Goal: Information Seeking & Learning: Learn about a topic

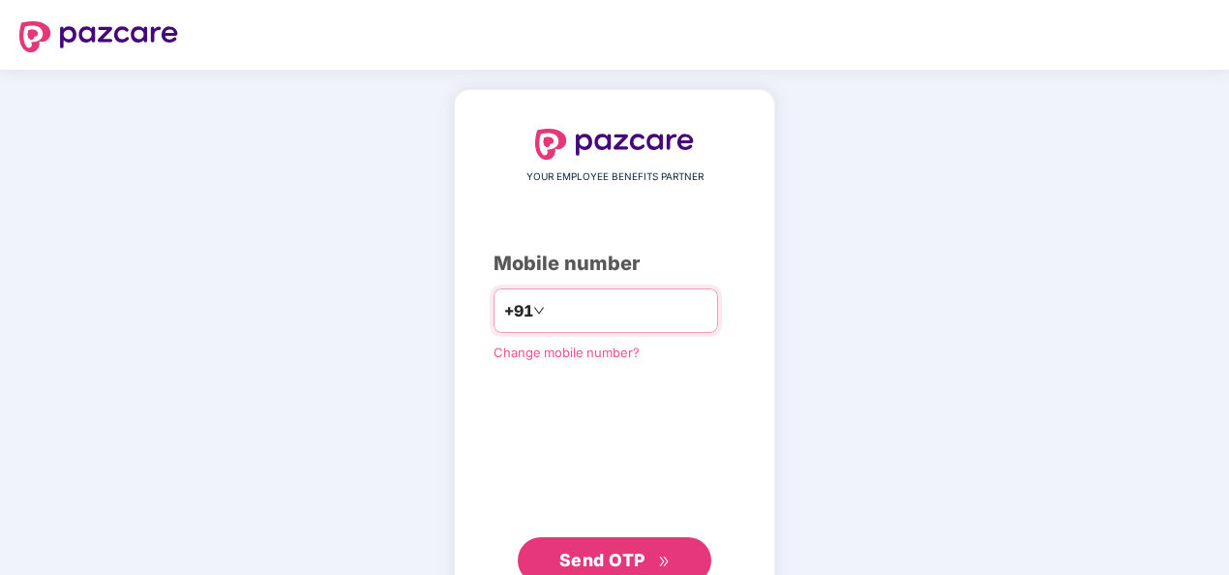
click at [637, 312] on input "number" at bounding box center [628, 310] width 159 height 31
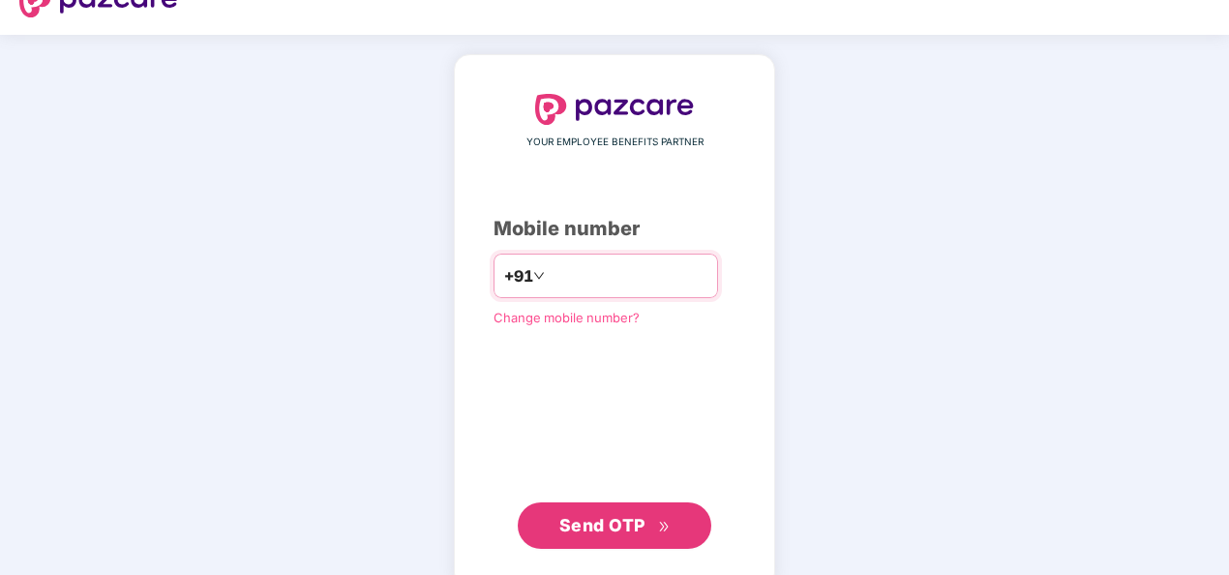
scroll to position [66, 0]
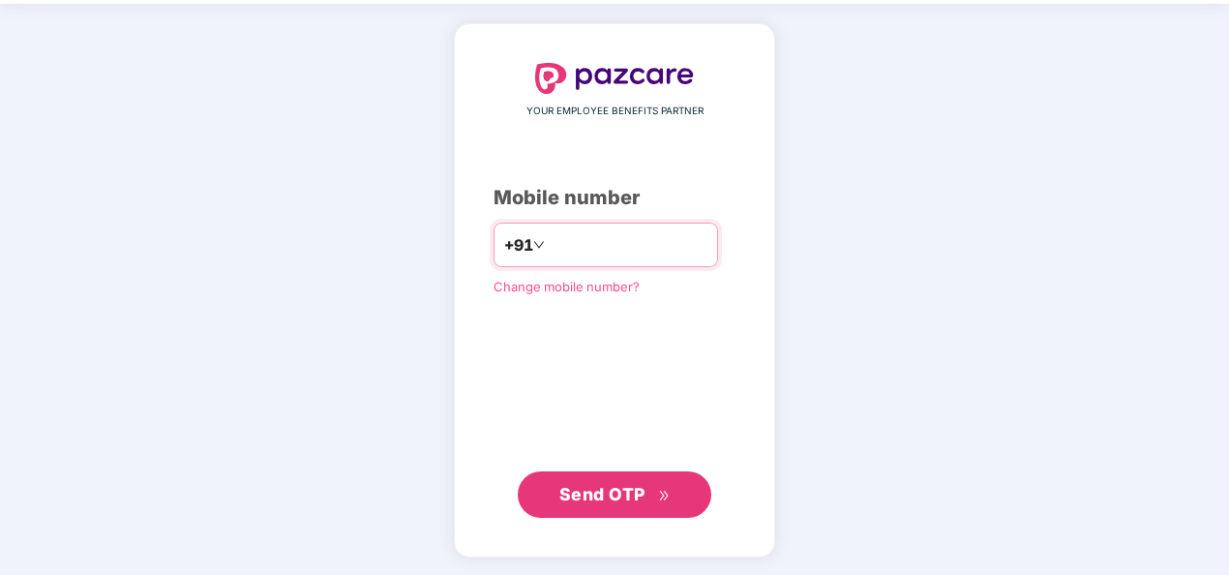
click at [621, 241] on input "number" at bounding box center [628, 244] width 159 height 31
click at [549, 242] on input "**********" at bounding box center [628, 244] width 159 height 31
type input "**********"
click at [641, 489] on span "Send OTP" at bounding box center [602, 494] width 86 height 20
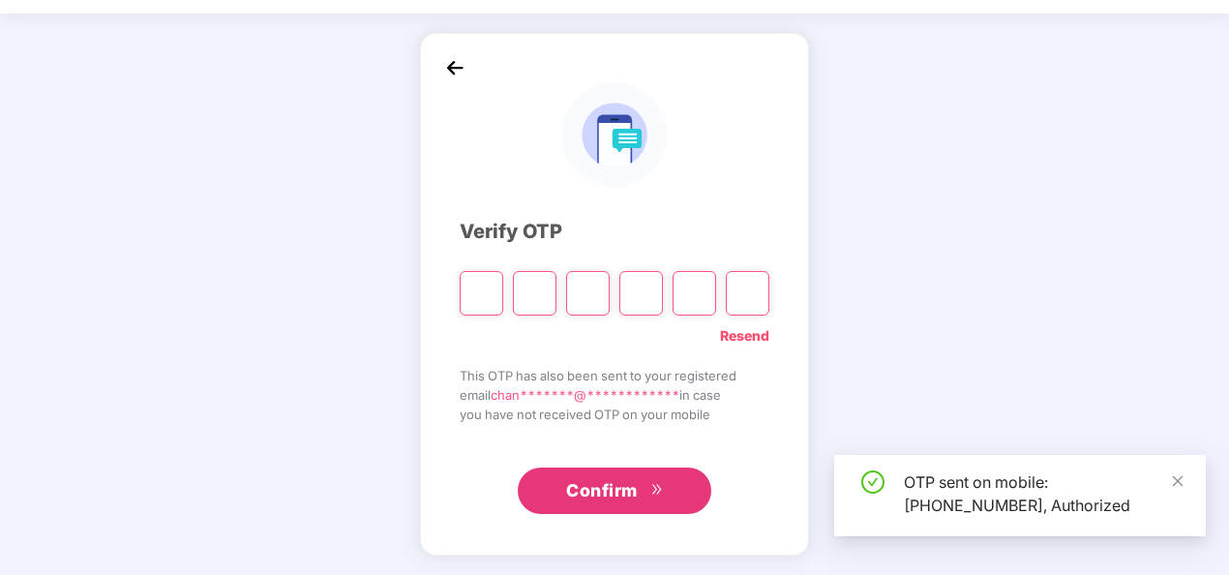
scroll to position [56, 0]
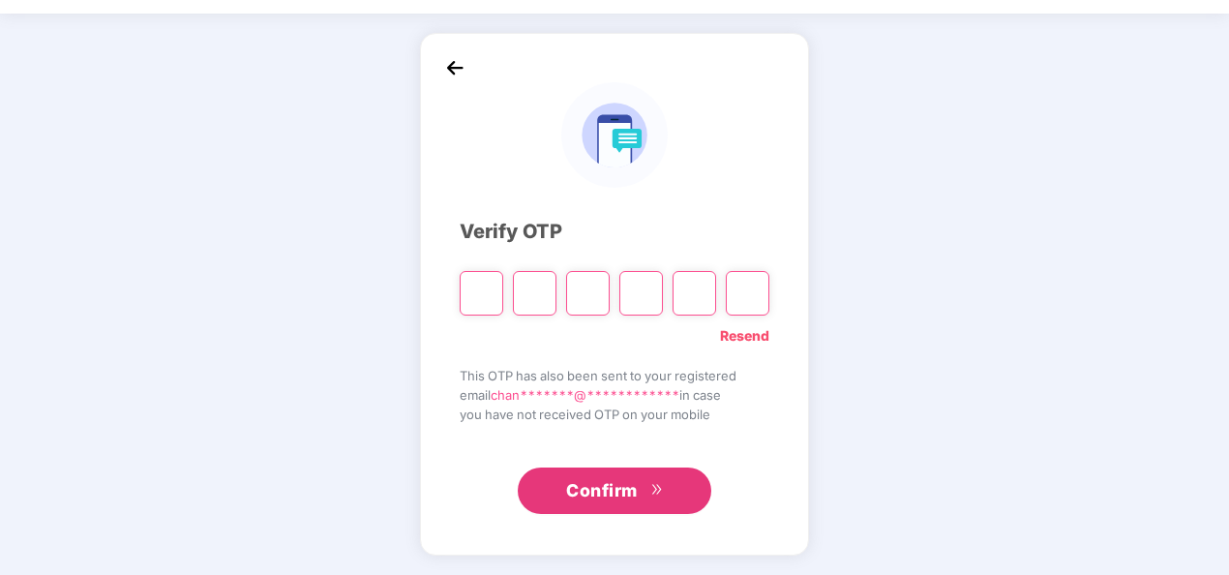
type input "*"
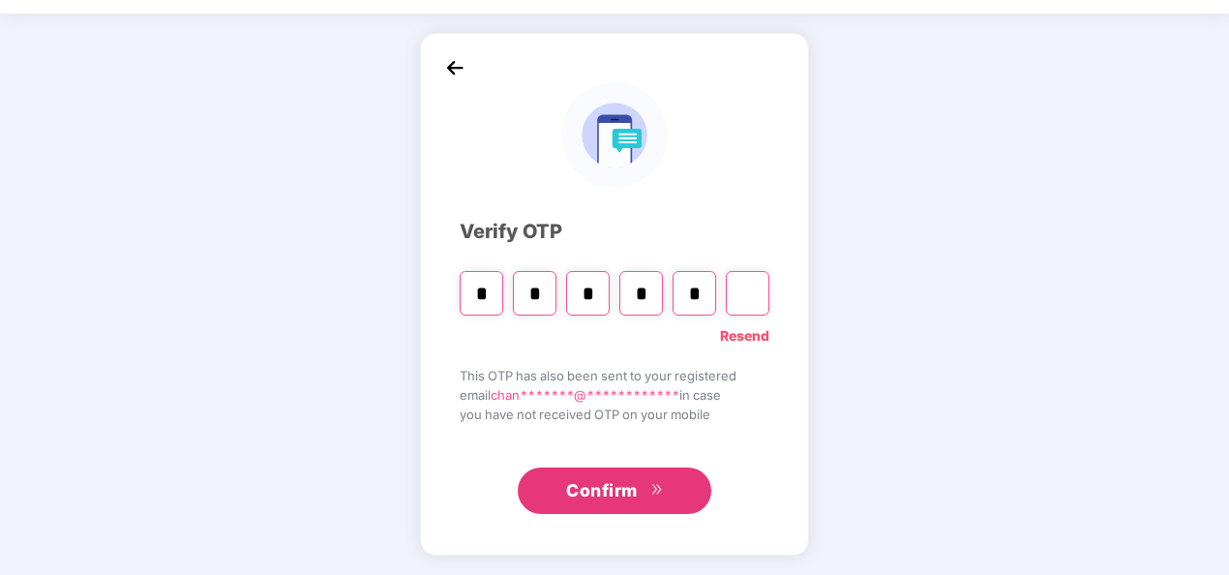
type input "*"
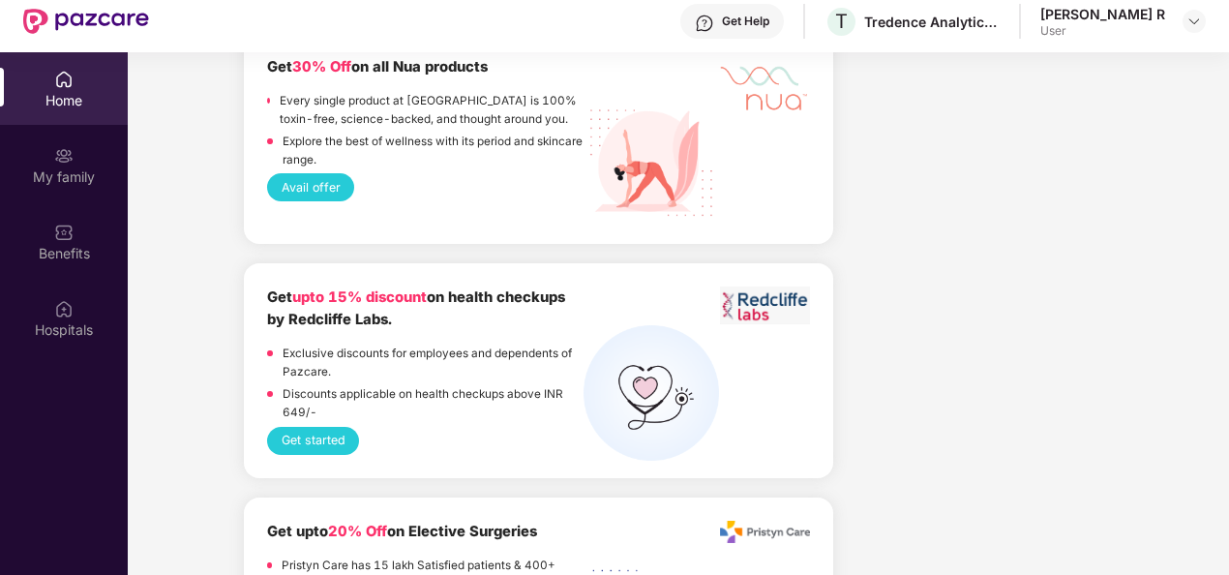
scroll to position [2903, 0]
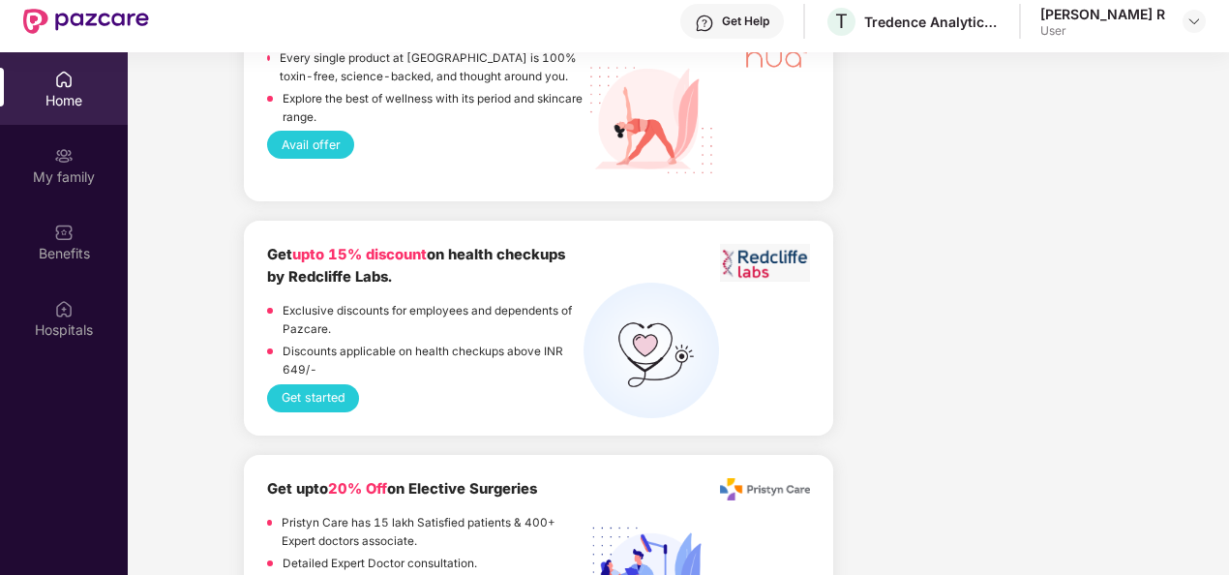
click at [317, 145] on button "Avail offer" at bounding box center [310, 145] width 87 height 28
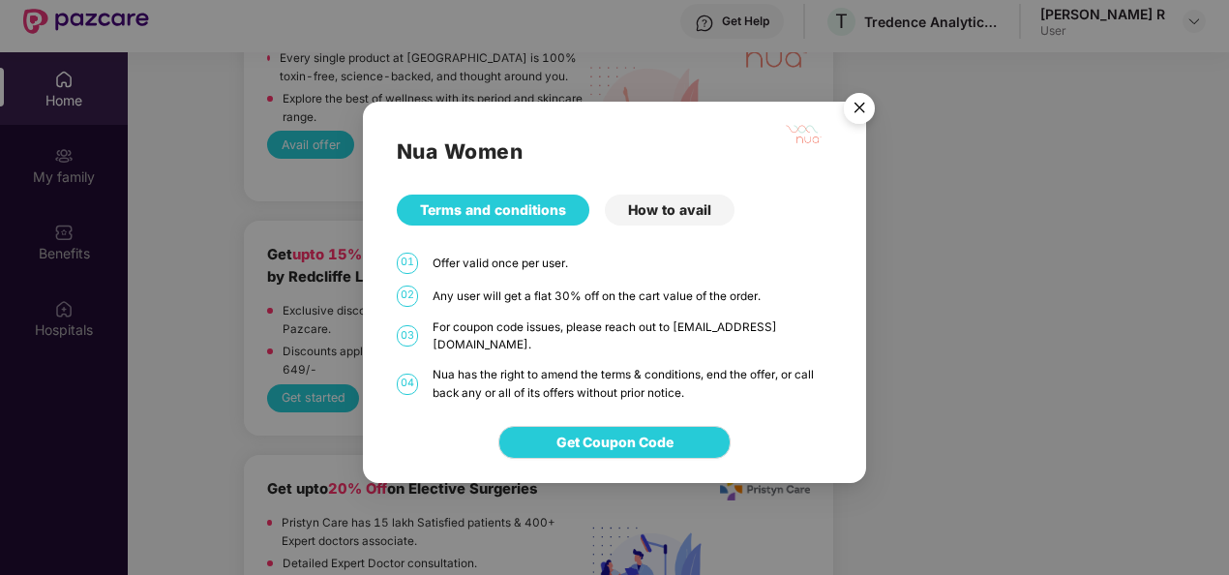
click at [666, 217] on div "How to avail" at bounding box center [670, 209] width 130 height 31
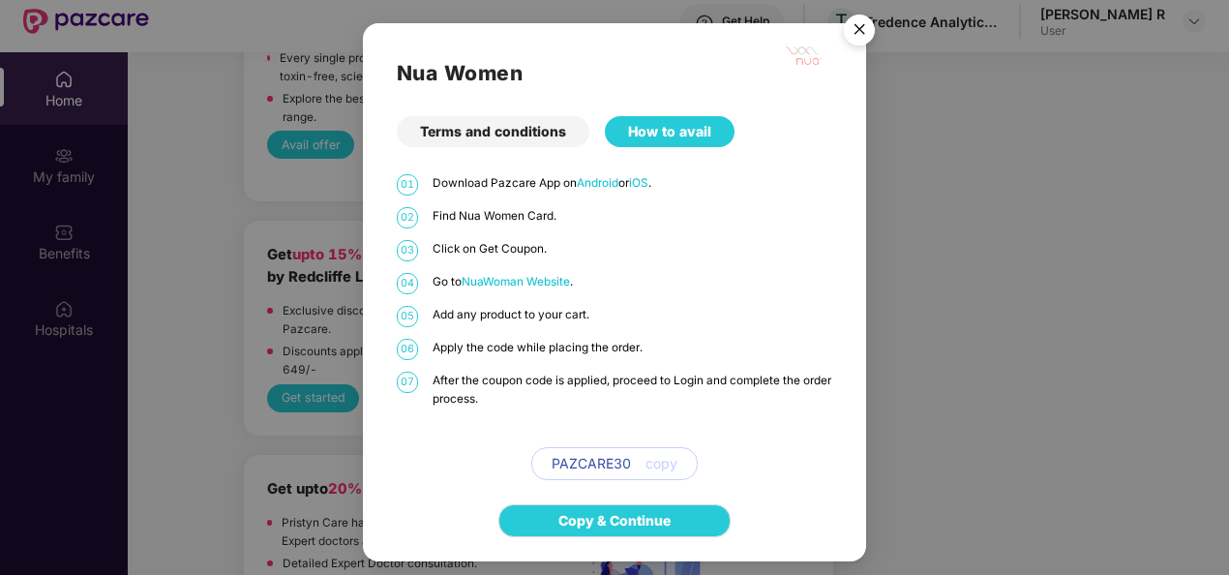
click at [866, 35] on img "Close" at bounding box center [859, 33] width 54 height 54
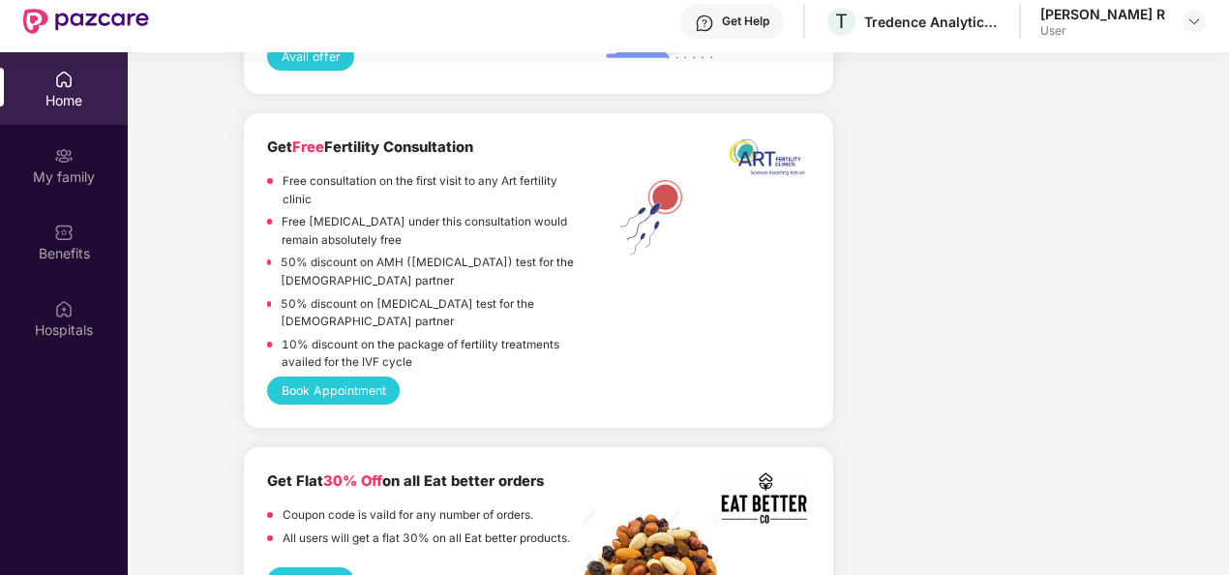
scroll to position [3483, 0]
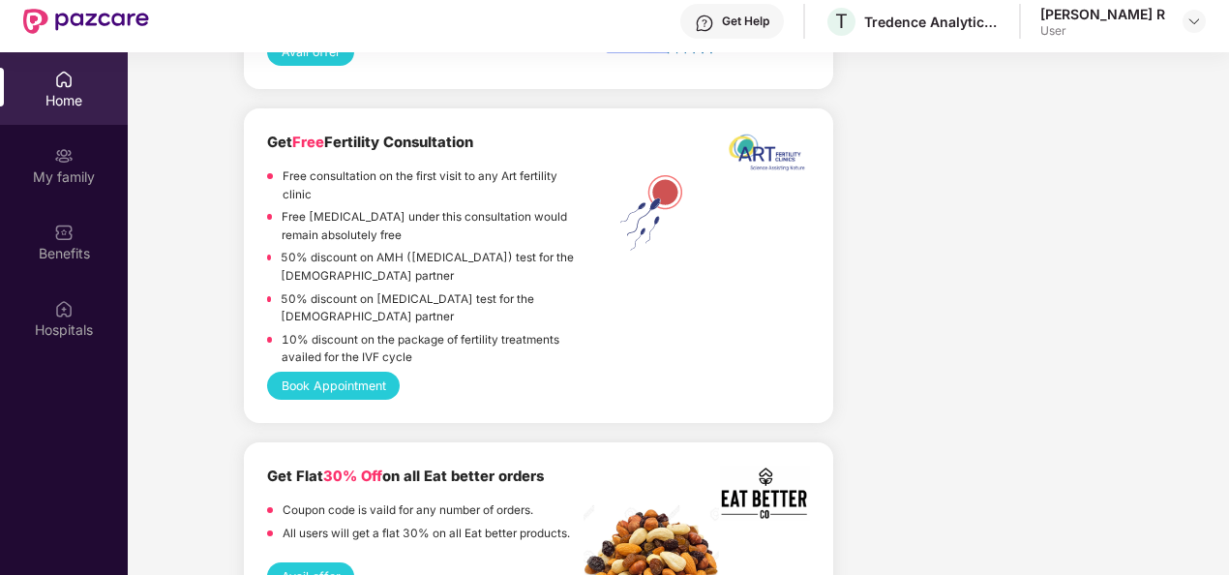
click at [373, 383] on button "Book Appointment" at bounding box center [333, 386] width 133 height 28
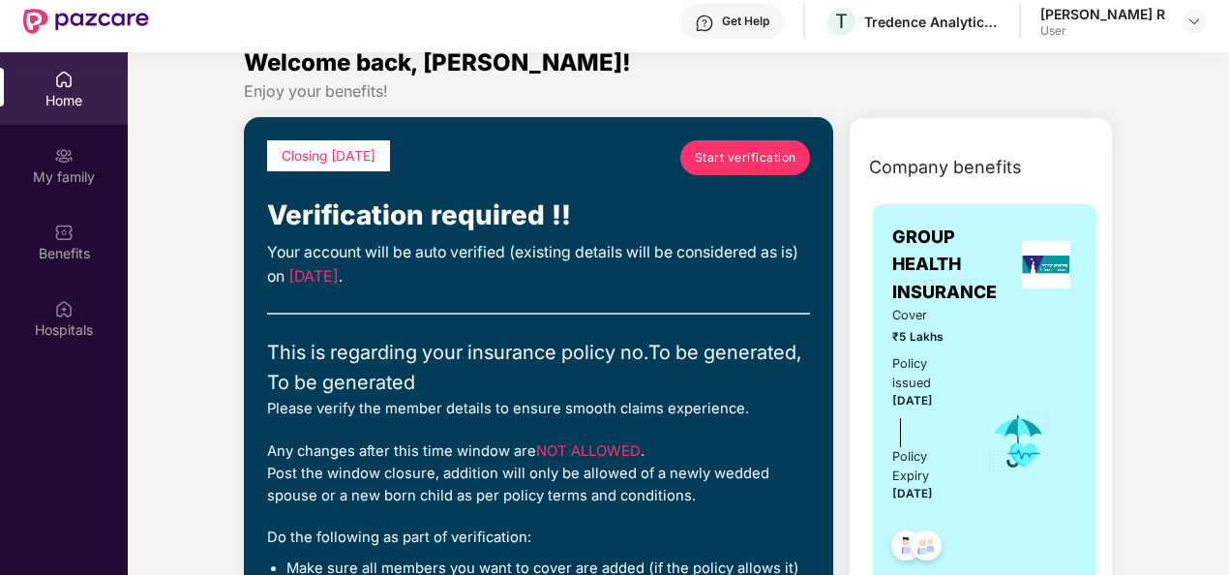
scroll to position [0, 0]
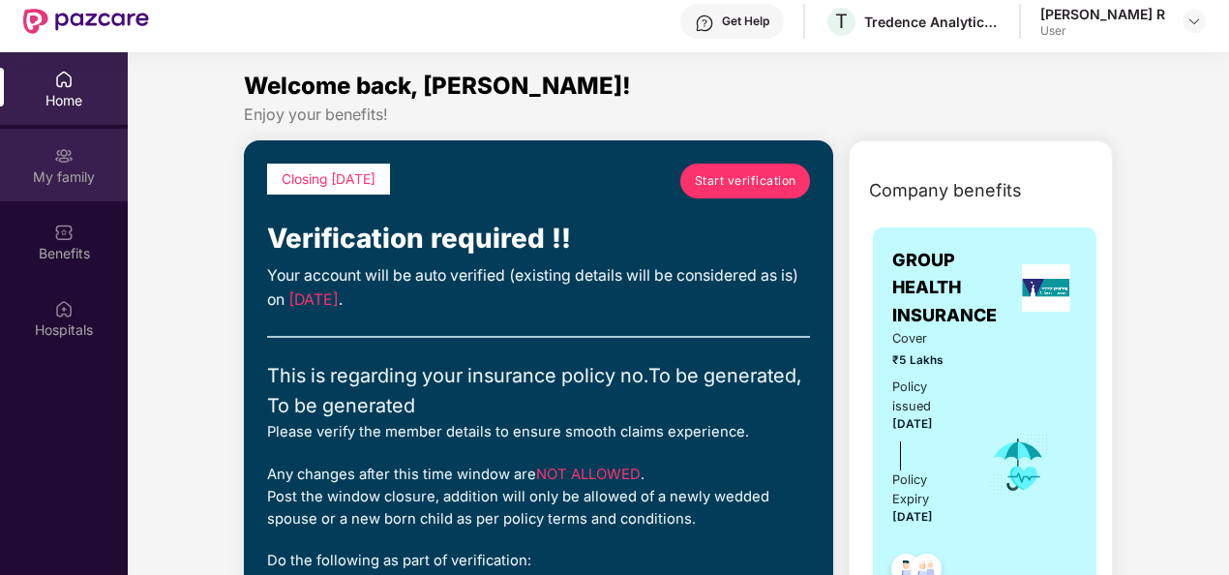
click at [84, 155] on div "My family" at bounding box center [64, 165] width 128 height 73
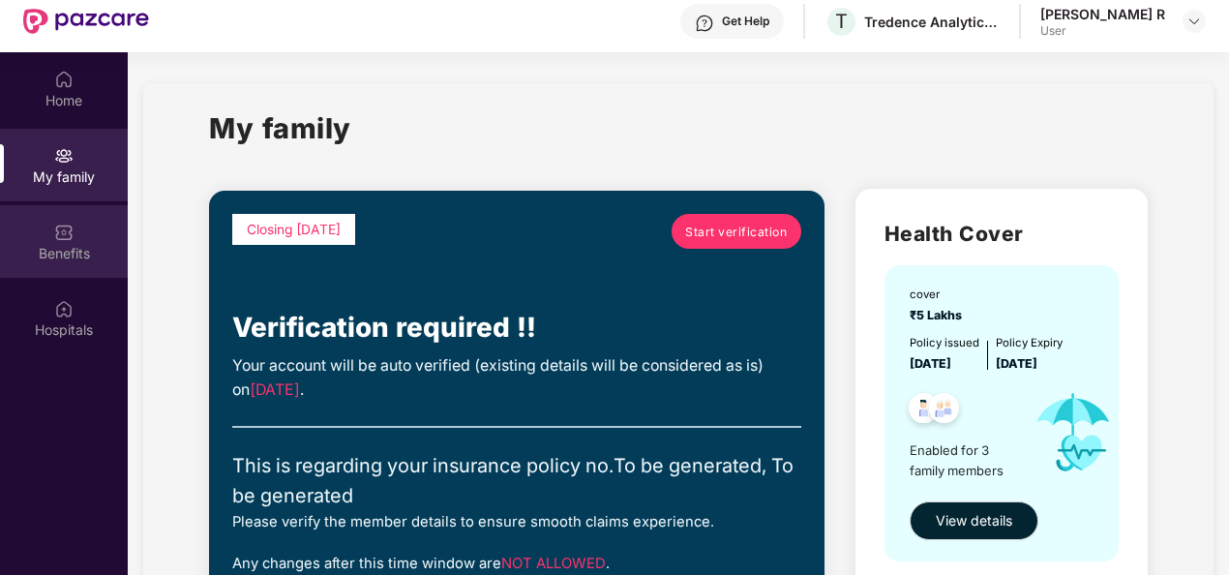
click at [31, 247] on div "Benefits" at bounding box center [64, 253] width 128 height 19
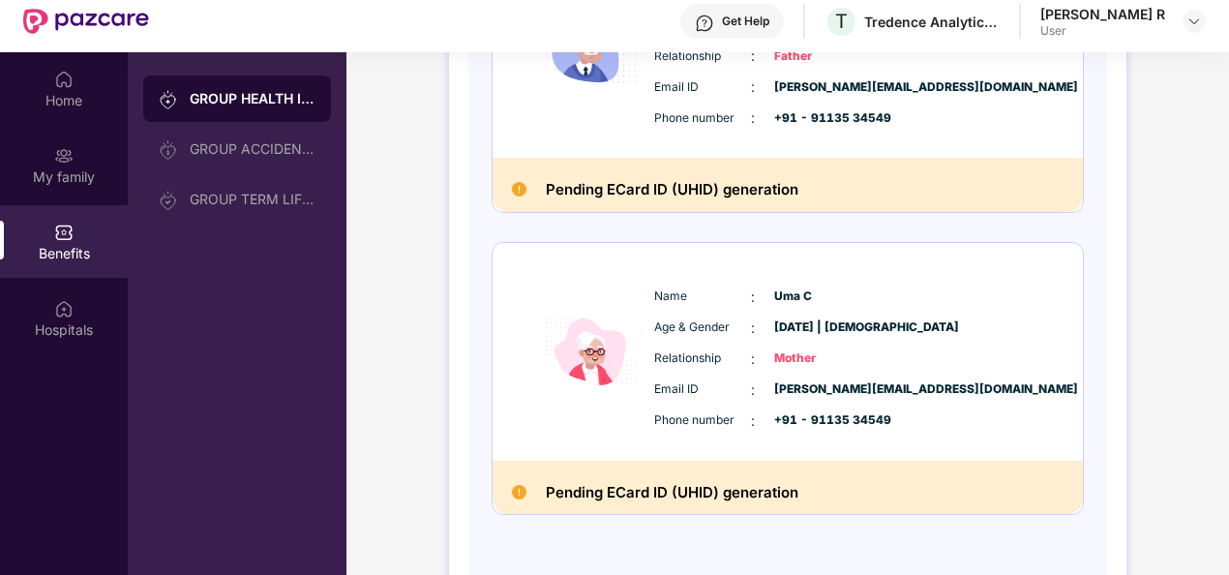
scroll to position [702, 0]
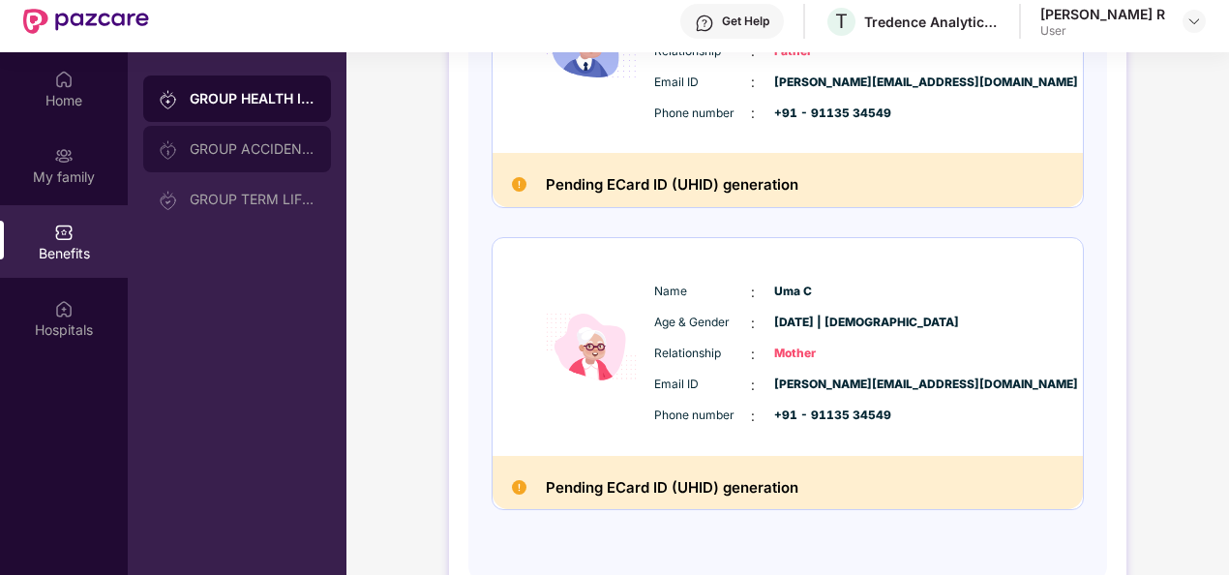
click at [244, 159] on div "GROUP ACCIDENTAL INSURANCE" at bounding box center [237, 149] width 188 height 46
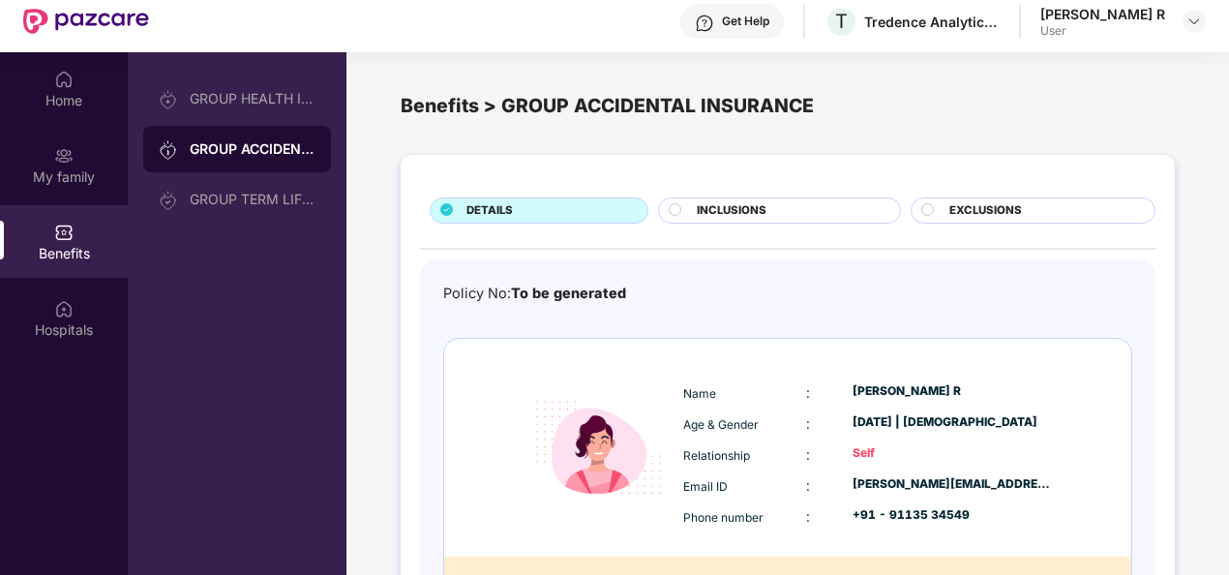
scroll to position [103, 0]
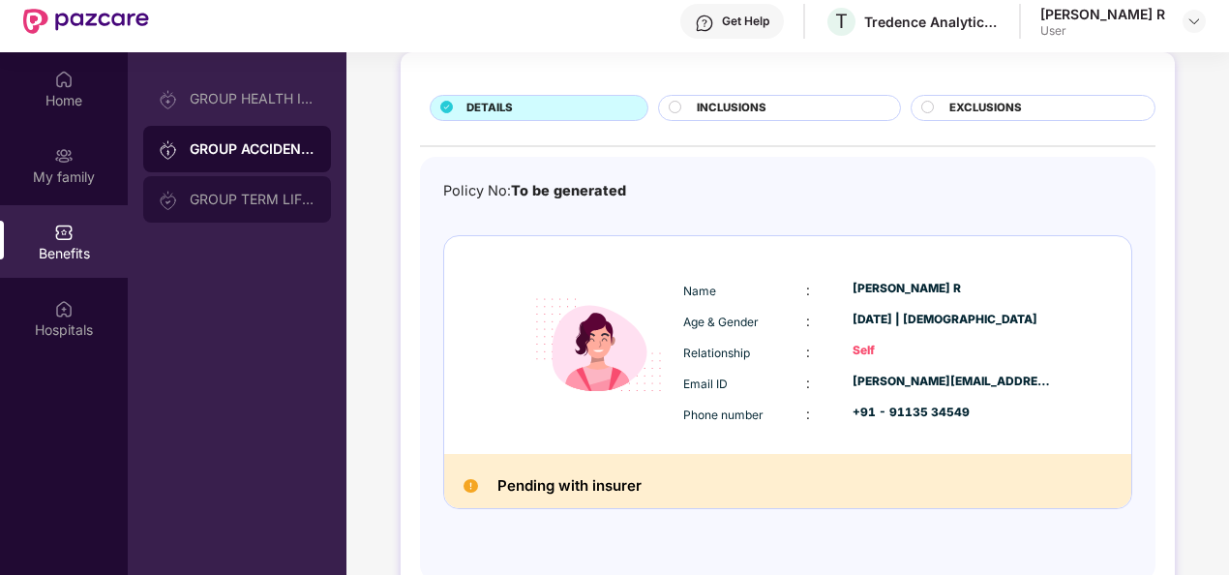
click at [207, 208] on div "GROUP TERM LIFE INSURANCE" at bounding box center [237, 199] width 188 height 46
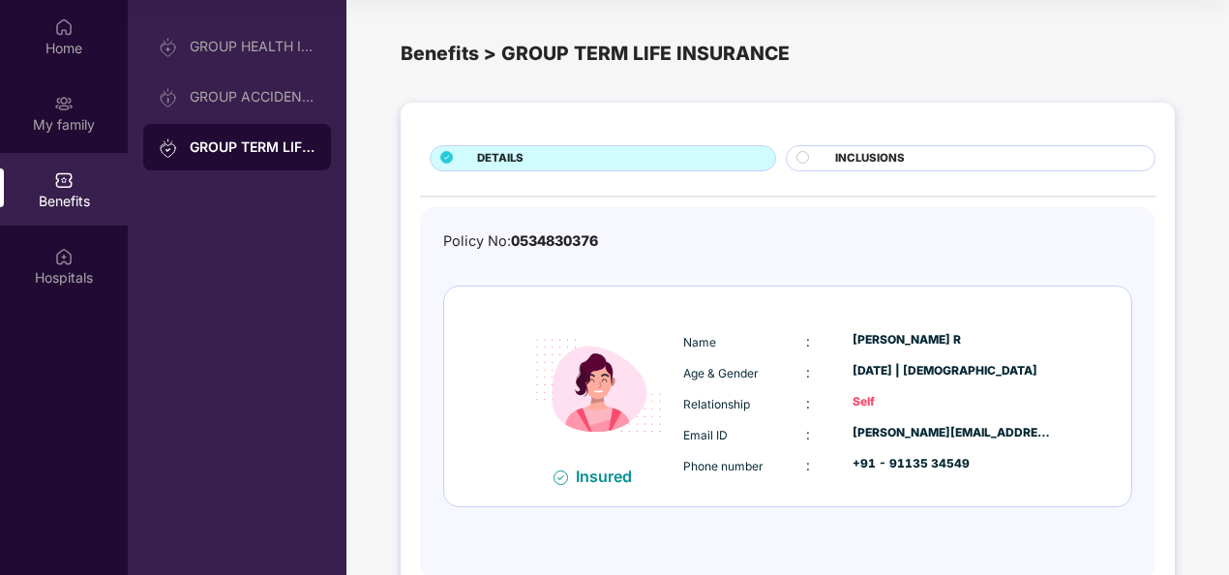
scroll to position [50, 0]
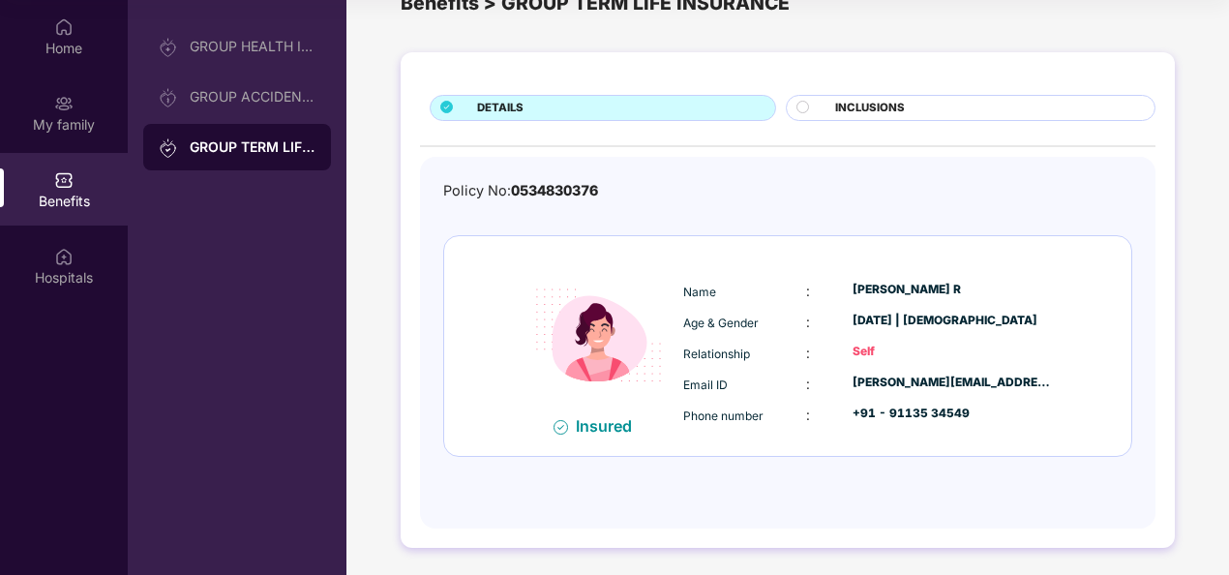
click at [869, 105] on span "INCLUSIONS" at bounding box center [870, 108] width 70 height 17
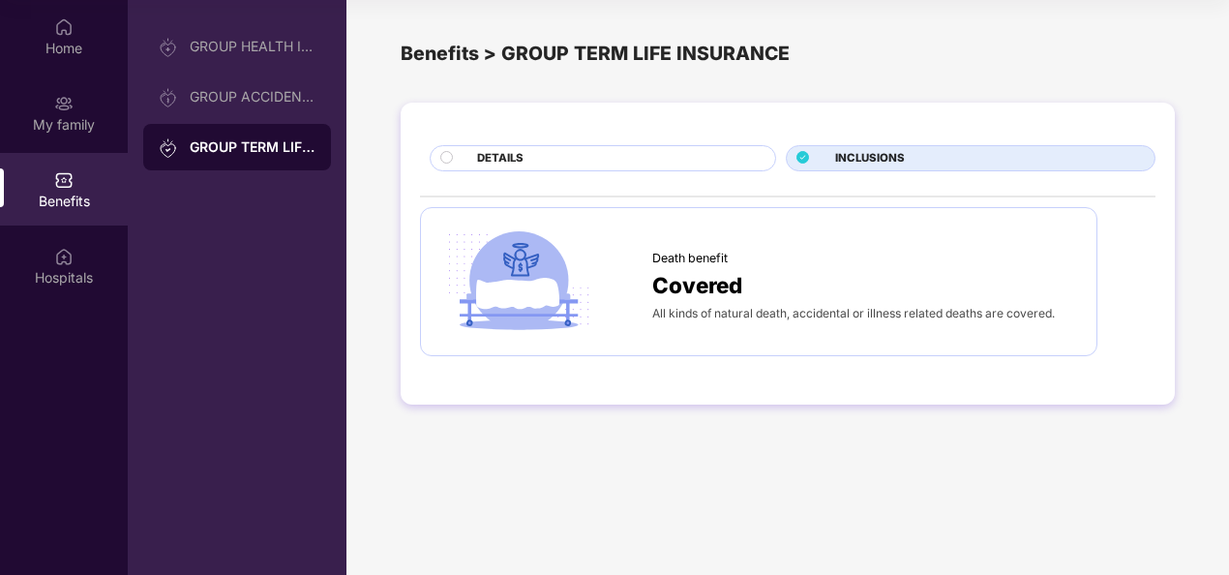
scroll to position [0, 0]
click at [592, 151] on div "DETAILS" at bounding box center [616, 160] width 298 height 20
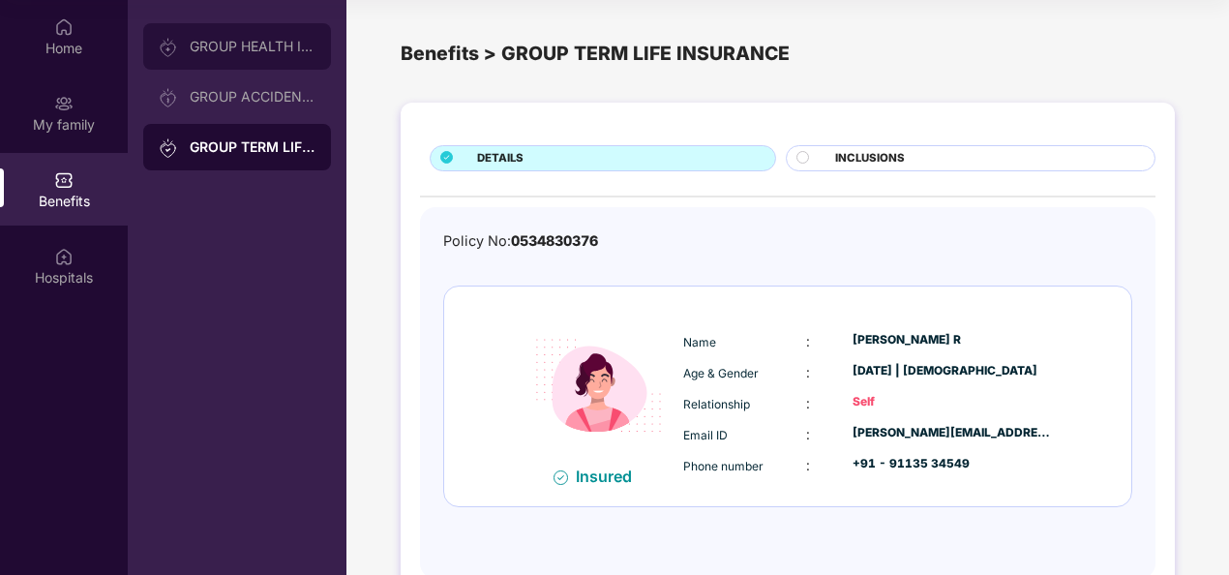
click at [257, 44] on div "GROUP HEALTH INSURANCE" at bounding box center [253, 46] width 126 height 15
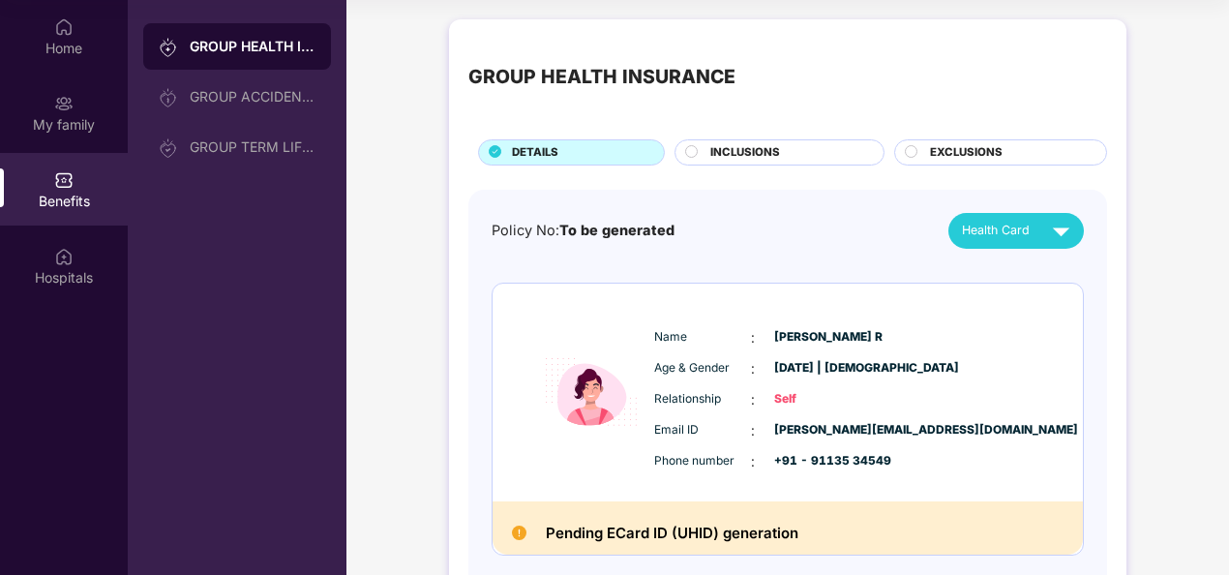
click at [761, 146] on span "INCLUSIONS" at bounding box center [745, 152] width 70 height 17
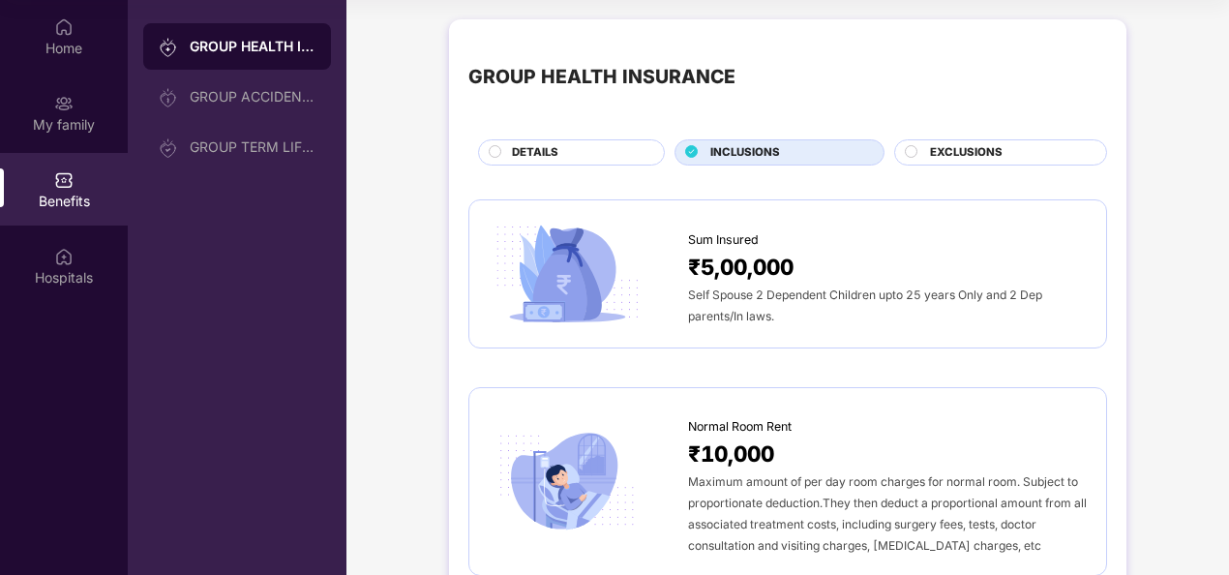
click at [997, 149] on span "EXCLUSIONS" at bounding box center [966, 152] width 73 height 17
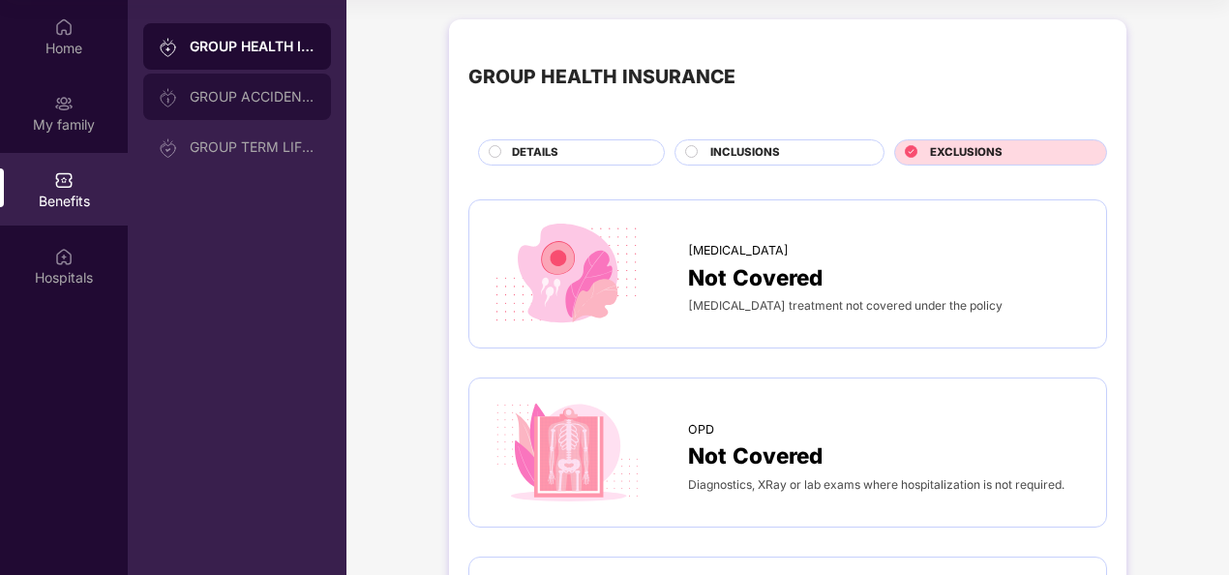
click at [243, 93] on div "GROUP ACCIDENTAL INSURANCE" at bounding box center [253, 96] width 126 height 15
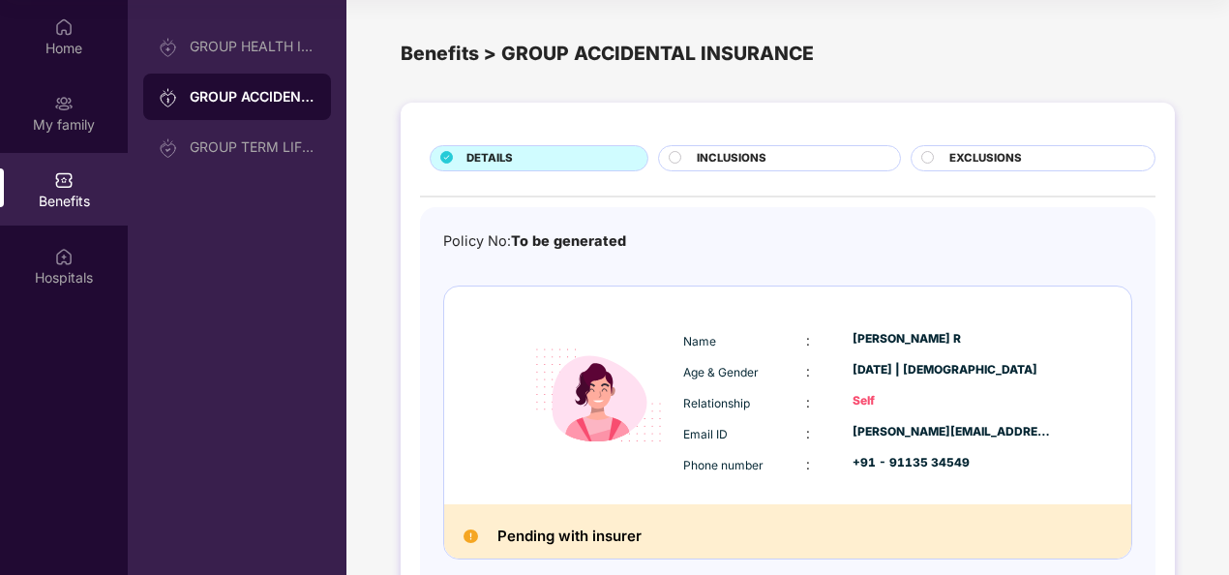
click at [778, 150] on div "INCLUSIONS" at bounding box center [788, 160] width 202 height 20
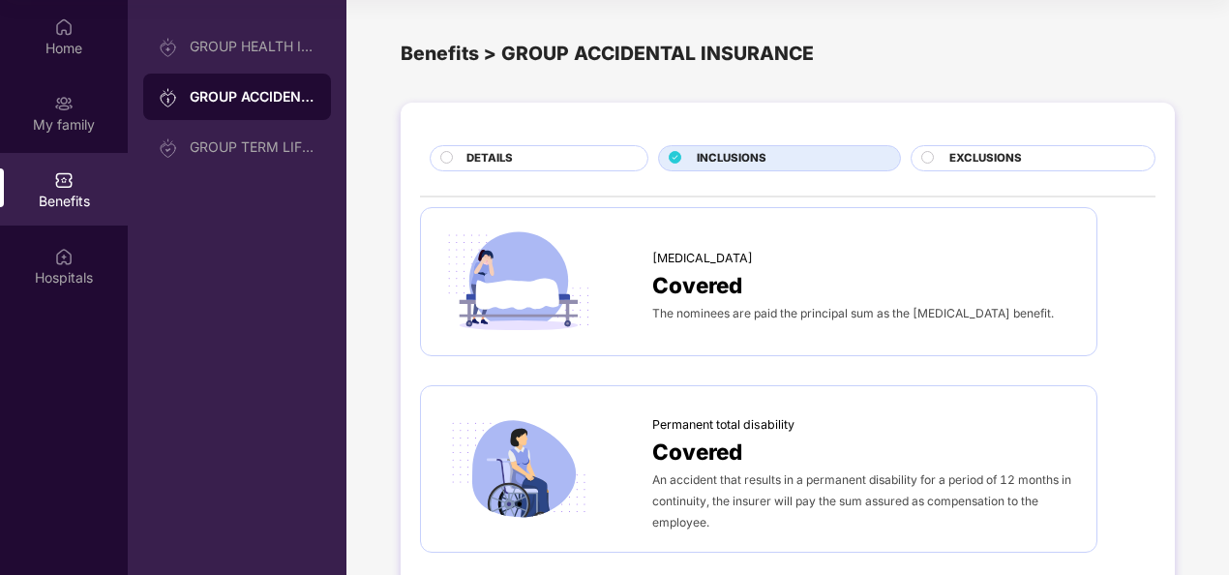
click at [943, 164] on div "EXCLUSIONS" at bounding box center [1042, 160] width 205 height 20
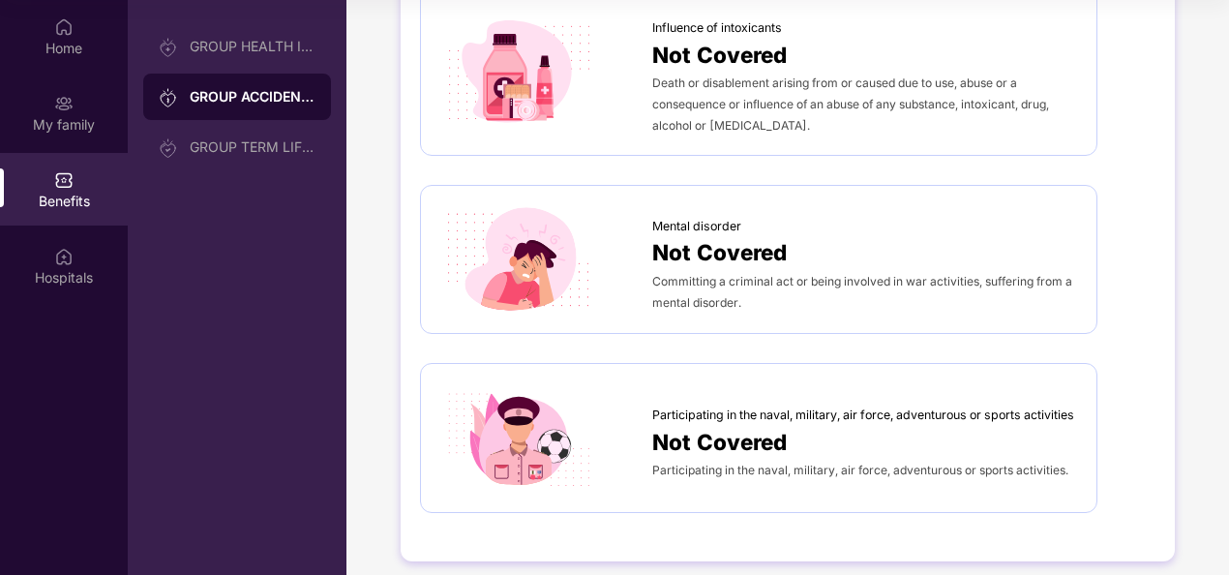
scroll to position [1120, 0]
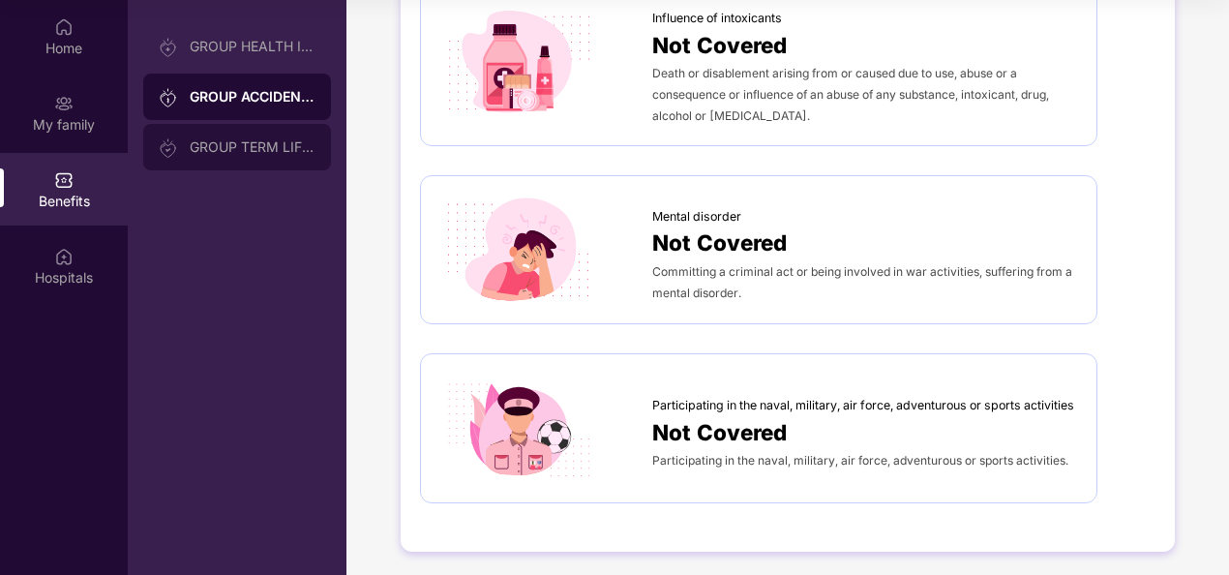
click at [253, 145] on div "GROUP TERM LIFE INSURANCE" at bounding box center [253, 146] width 126 height 15
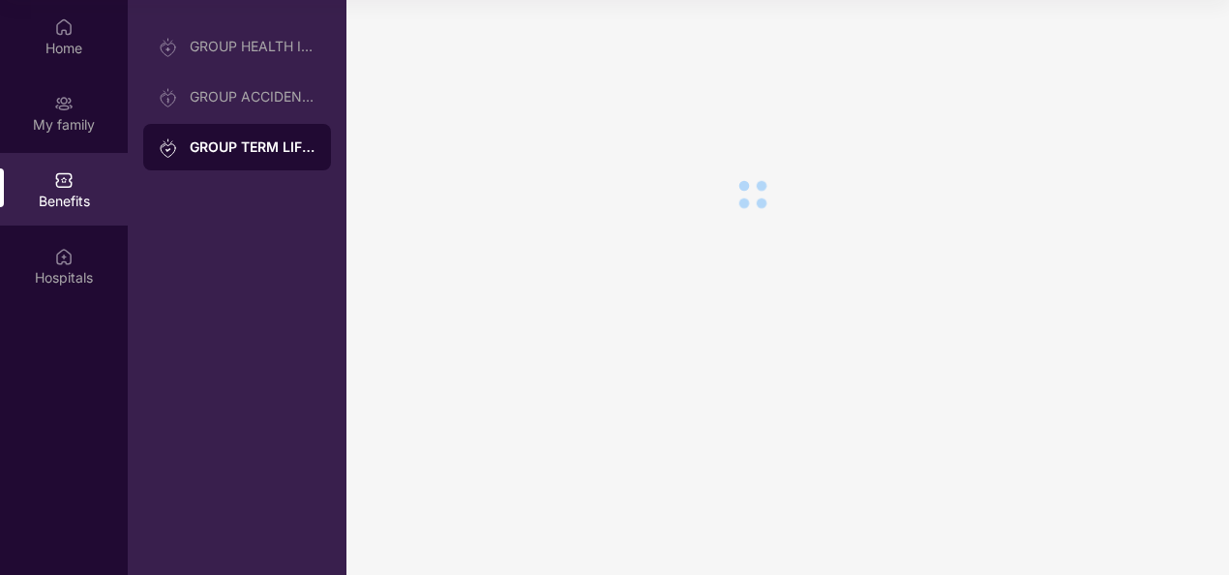
scroll to position [0, 0]
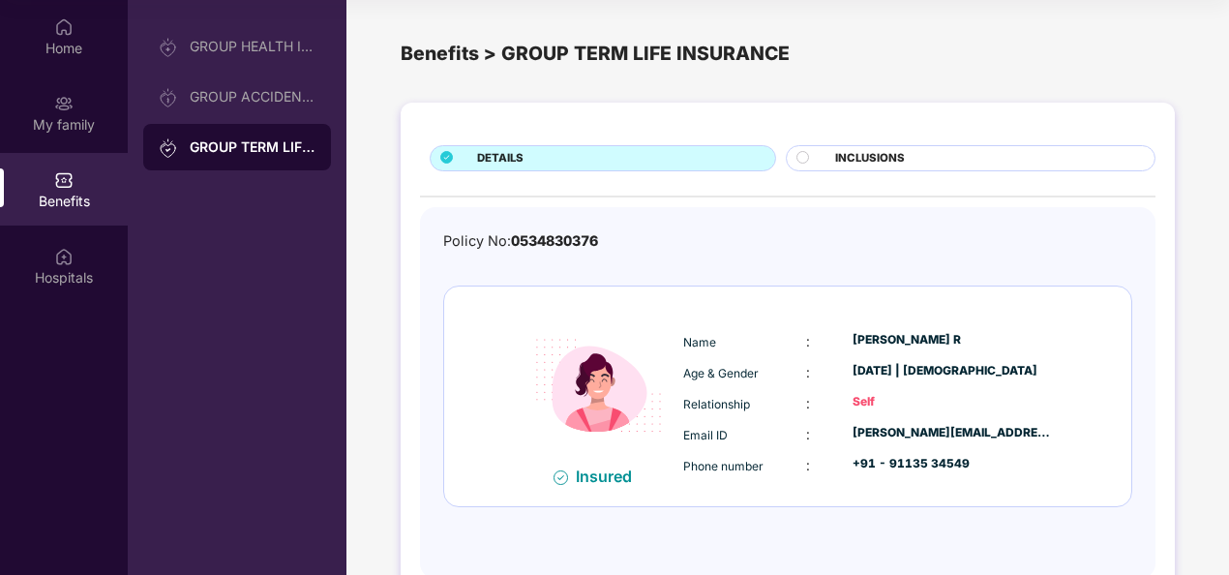
click at [922, 166] on div "INCLUSIONS" at bounding box center [984, 160] width 319 height 20
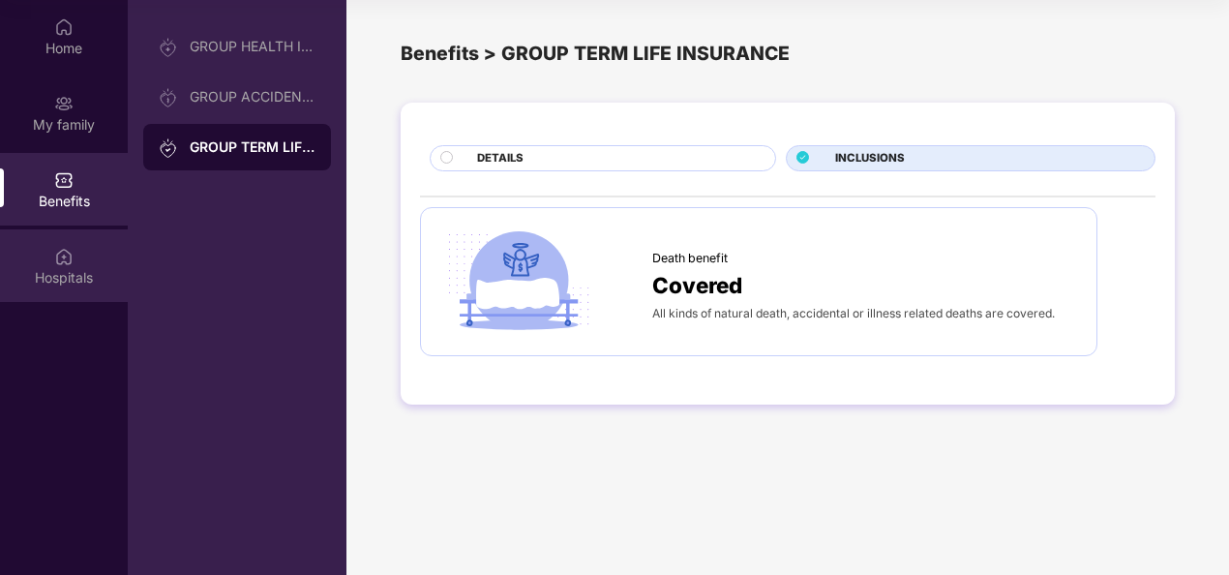
click at [43, 254] on div "Hospitals" at bounding box center [64, 265] width 128 height 73
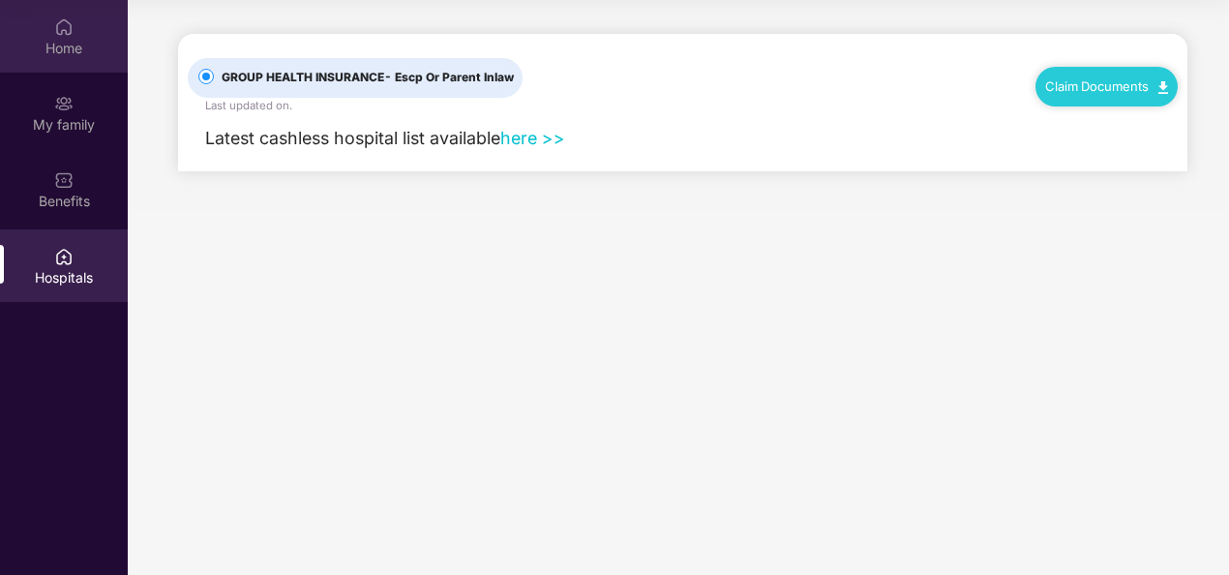
click at [70, 50] on div "Home" at bounding box center [64, 48] width 128 height 19
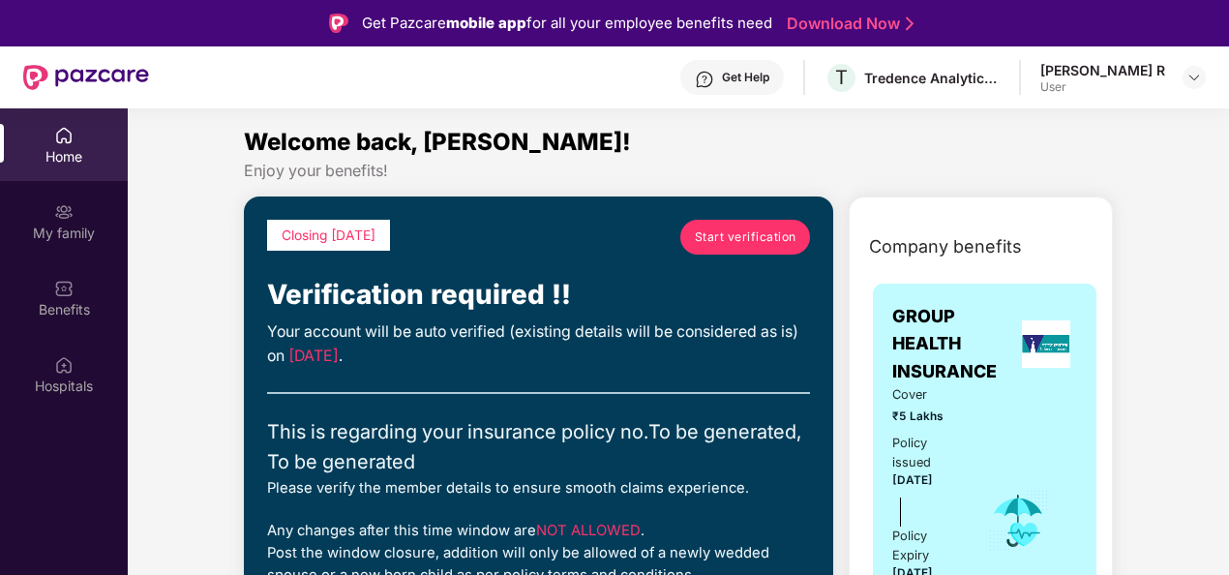
click at [1131, 73] on div "[PERSON_NAME] R" at bounding box center [1102, 70] width 125 height 18
click at [1186, 74] on img at bounding box center [1193, 77] width 15 height 15
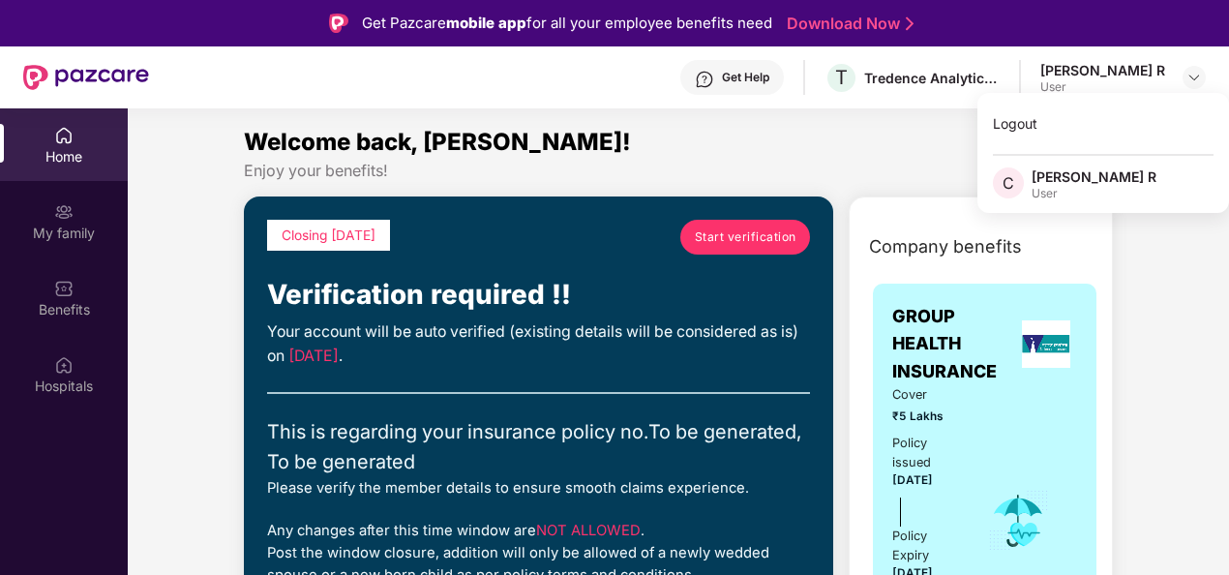
click at [1082, 171] on div "[PERSON_NAME] R" at bounding box center [1093, 176] width 125 height 18
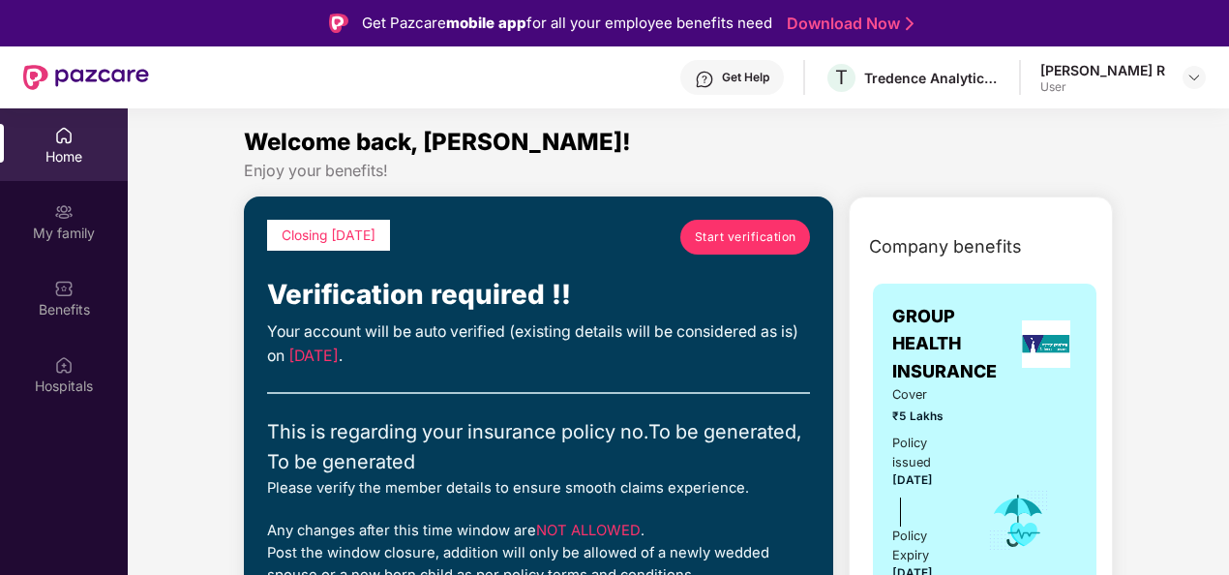
click at [737, 220] on link "Start verification" at bounding box center [745, 237] width 130 height 35
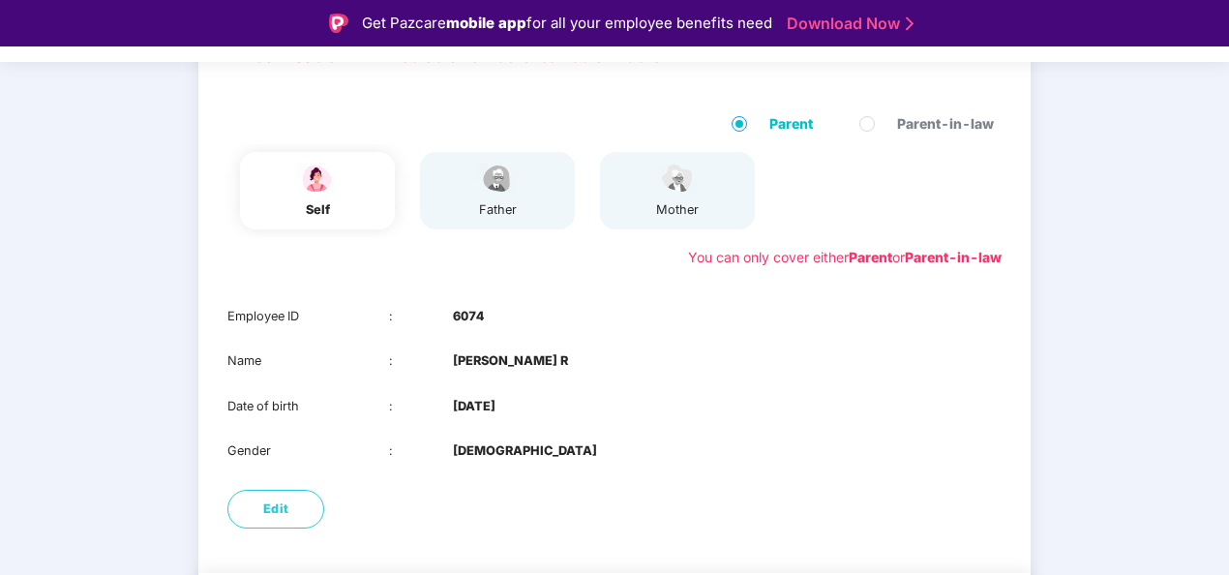
scroll to position [194, 0]
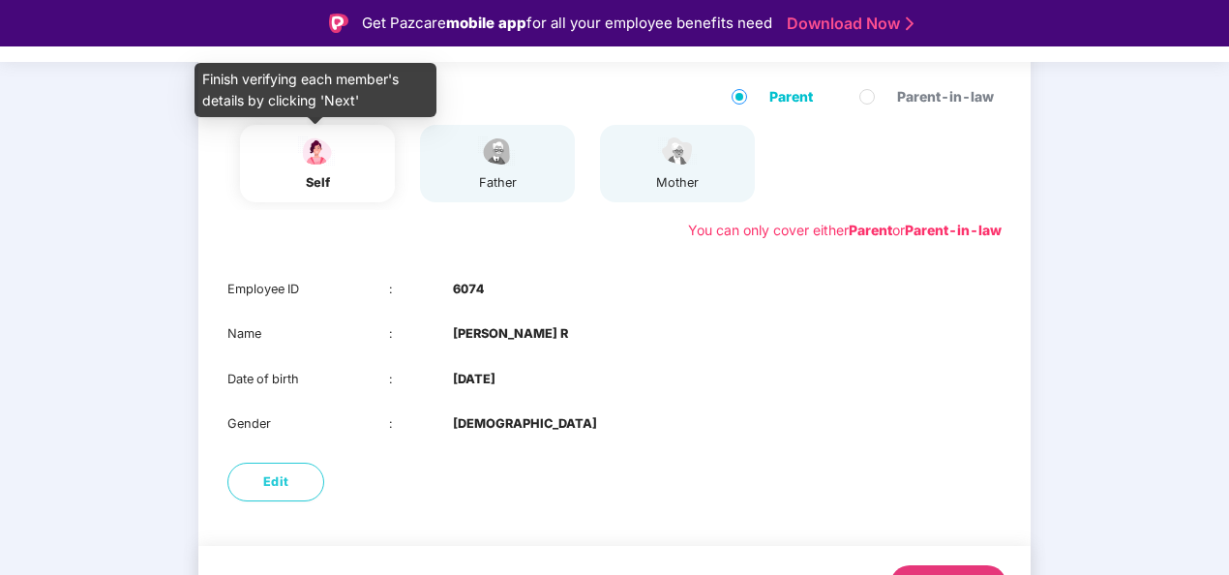
click at [324, 157] on img at bounding box center [317, 151] width 48 height 34
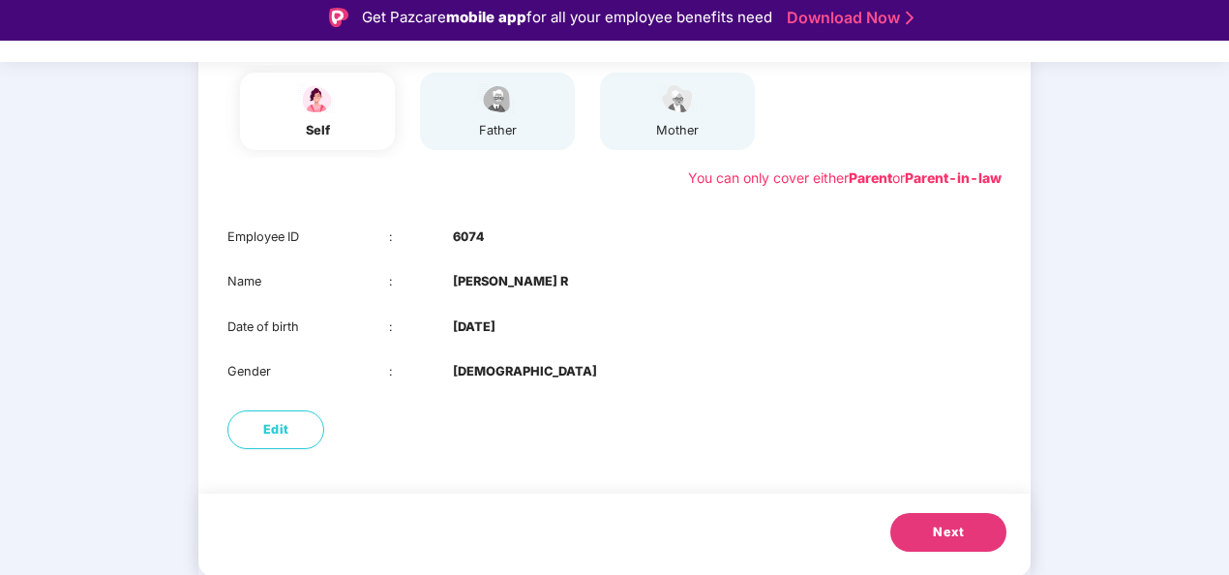
scroll to position [46, 0]
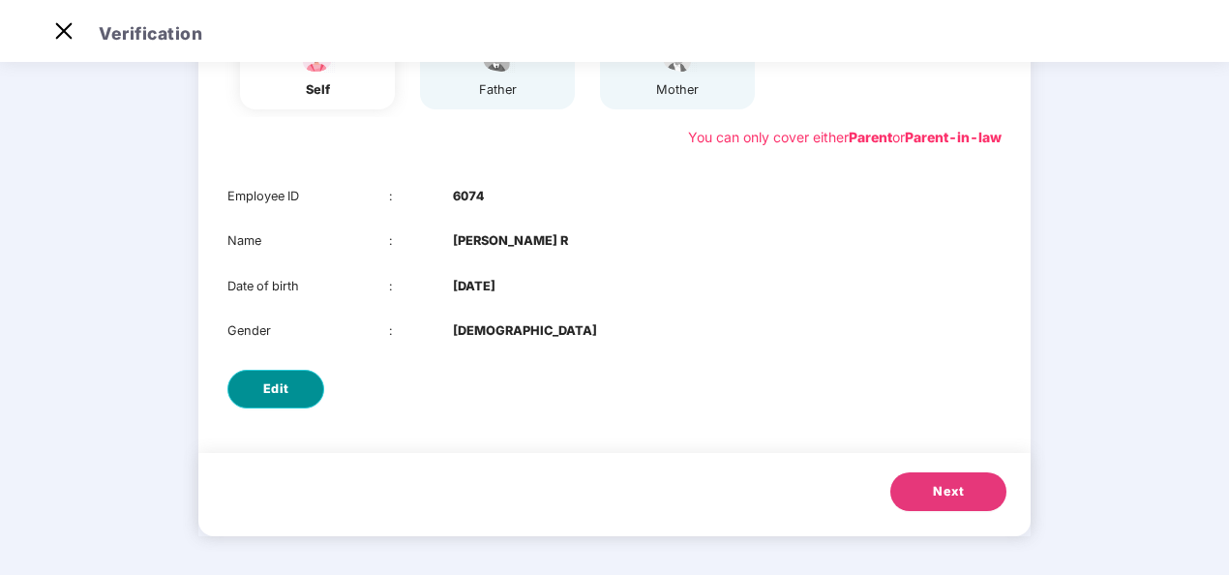
click at [277, 387] on span "Edit" at bounding box center [276, 388] width 26 height 19
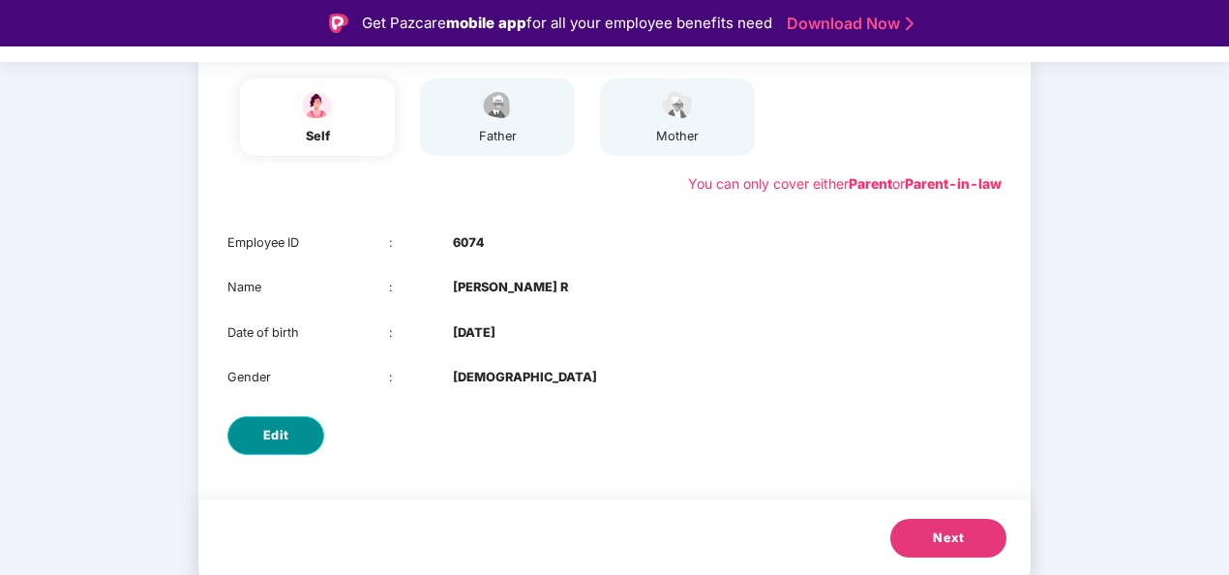
select select "******"
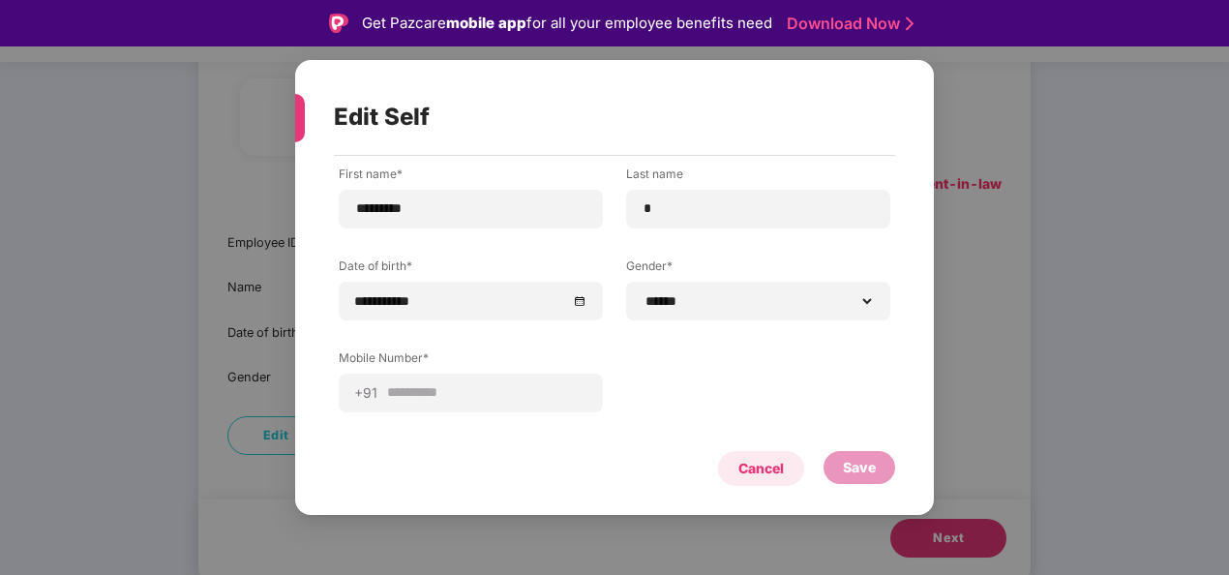
click at [768, 463] on div "Cancel" at bounding box center [760, 468] width 45 height 21
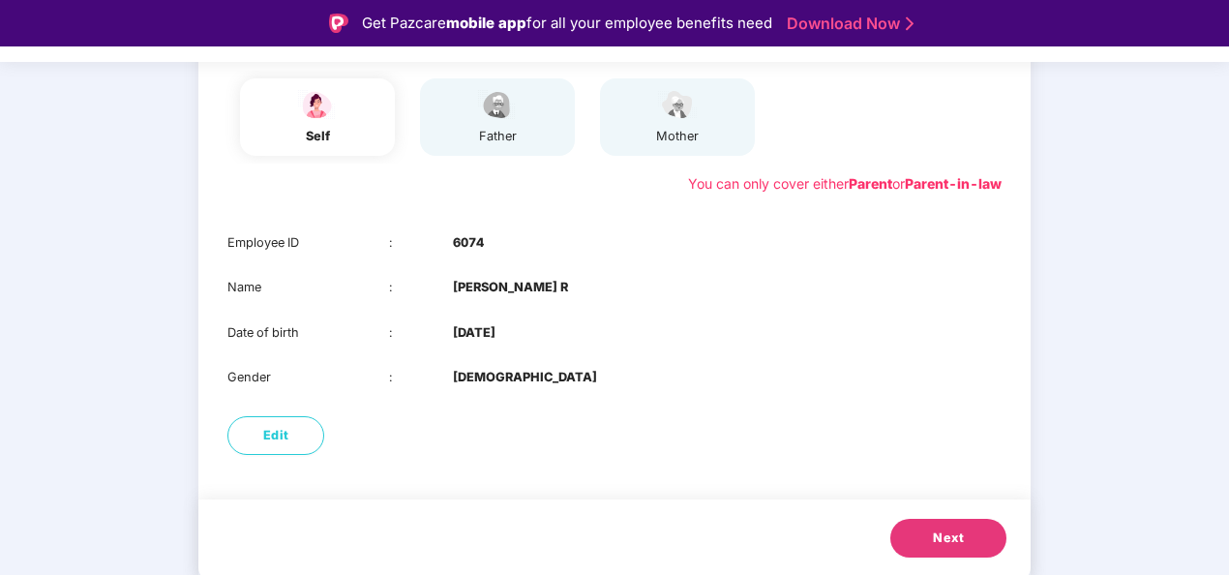
click at [931, 534] on button "Next" at bounding box center [948, 538] width 116 height 39
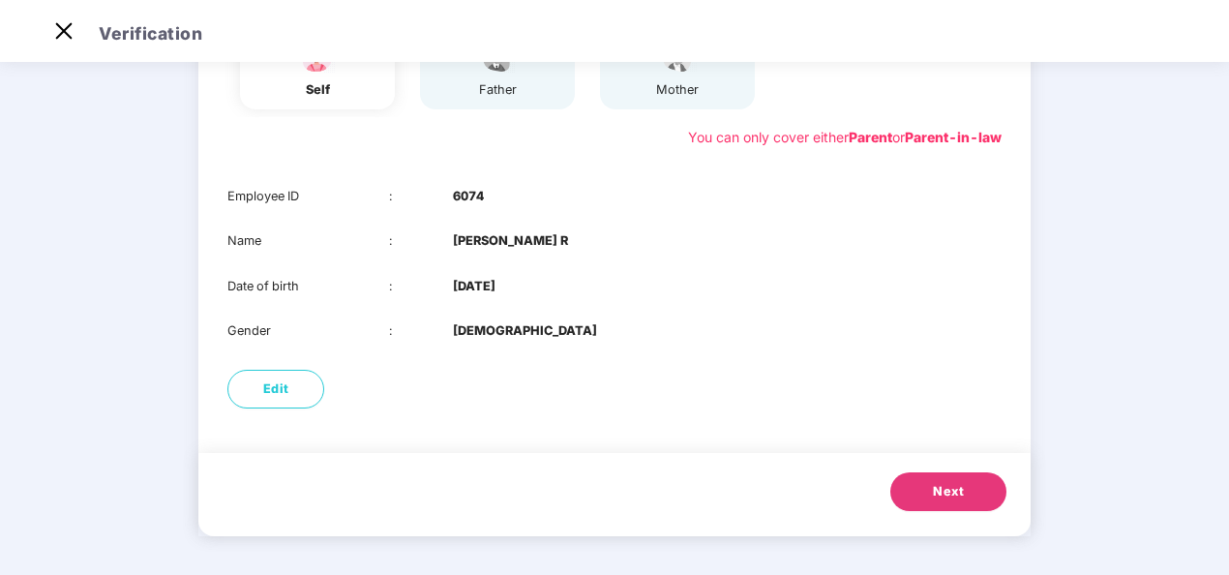
scroll to position [195, 0]
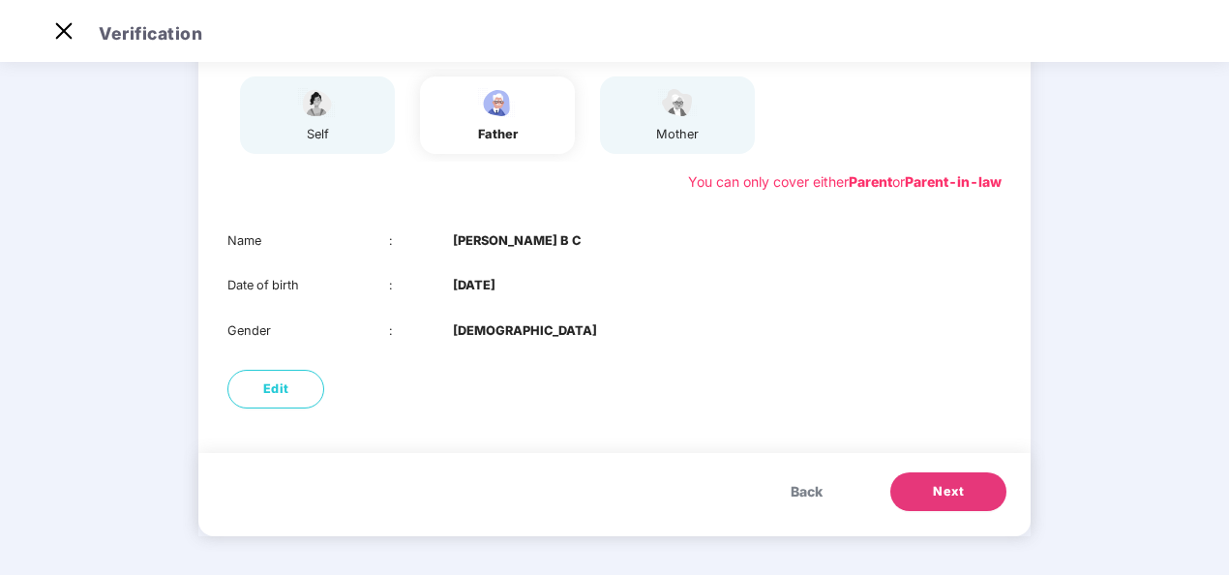
click at [938, 474] on button "Next" at bounding box center [948, 491] width 116 height 39
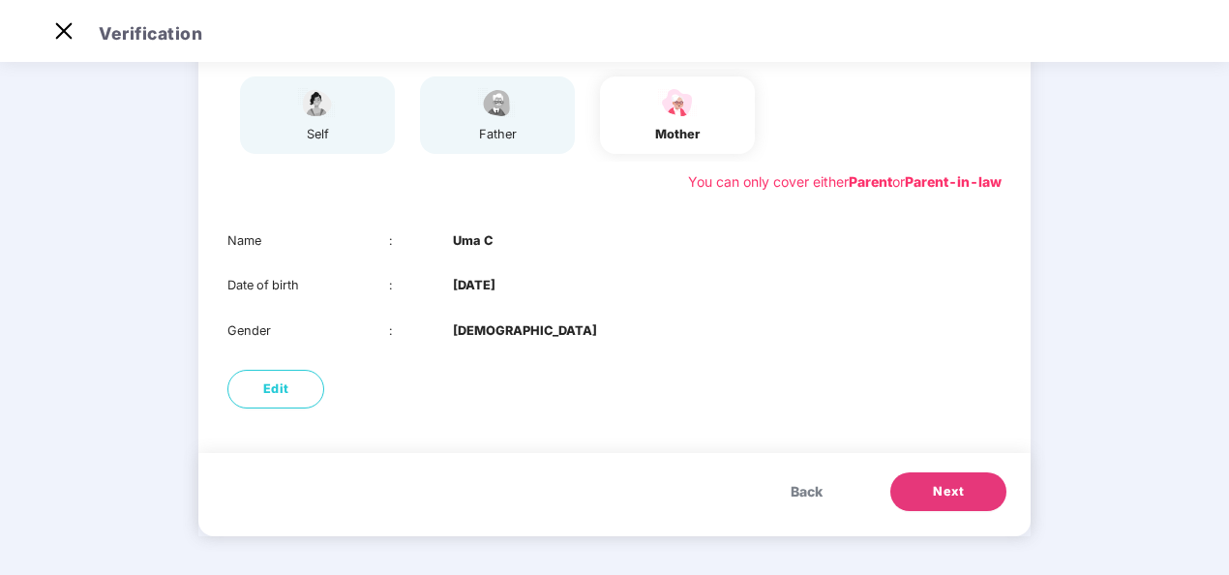
click at [934, 489] on span "Next" at bounding box center [948, 491] width 31 height 19
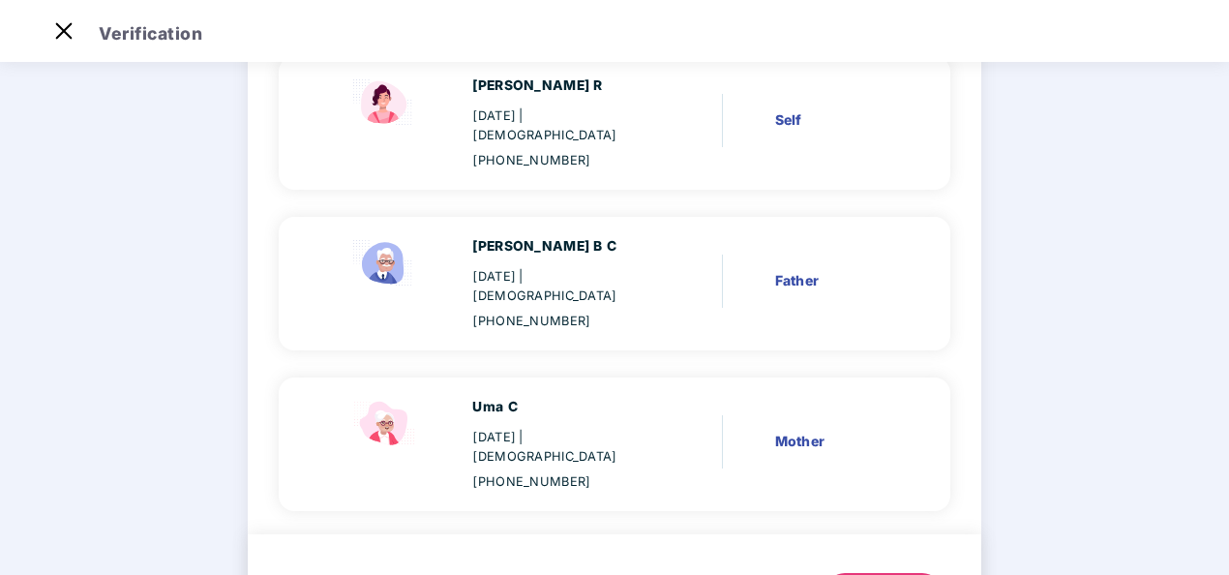
scroll to position [240, 0]
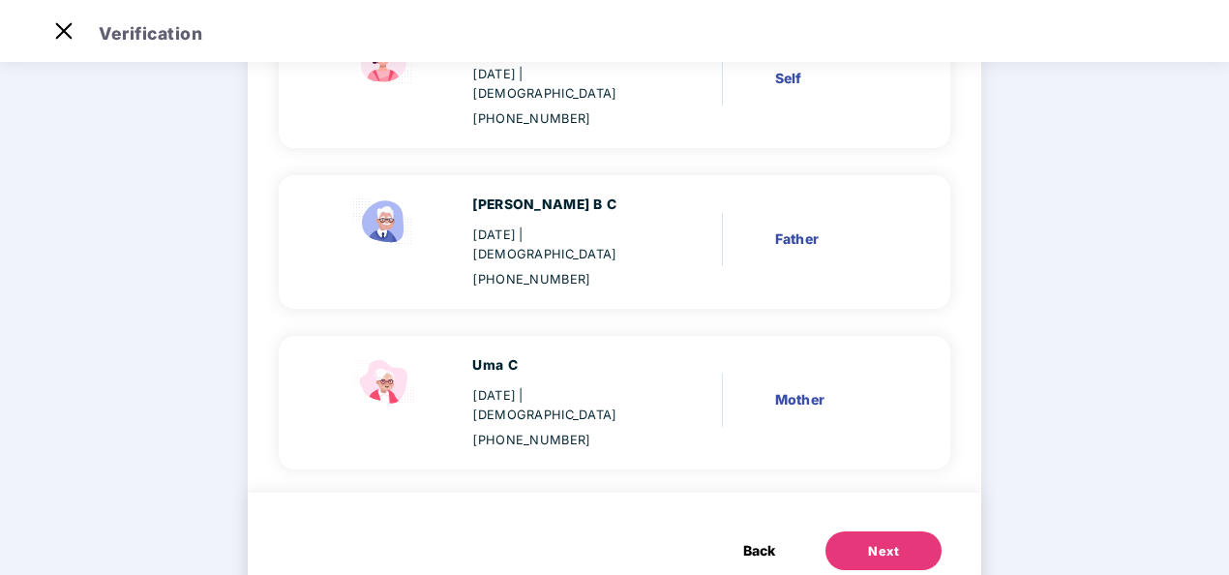
click at [915, 531] on button "Next" at bounding box center [883, 550] width 116 height 39
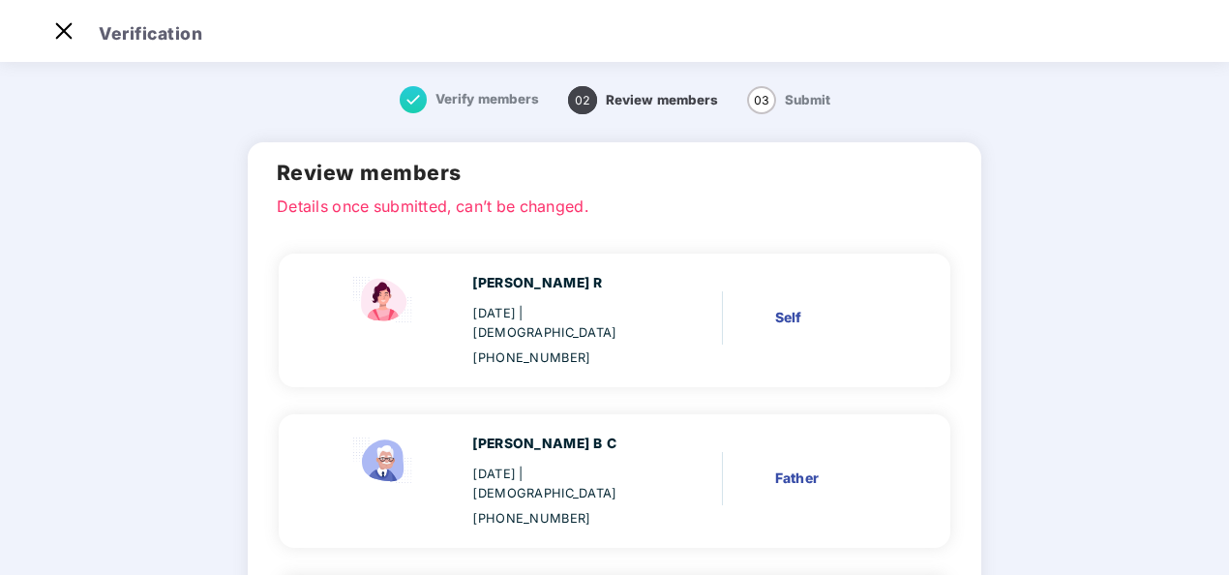
scroll to position [0, 0]
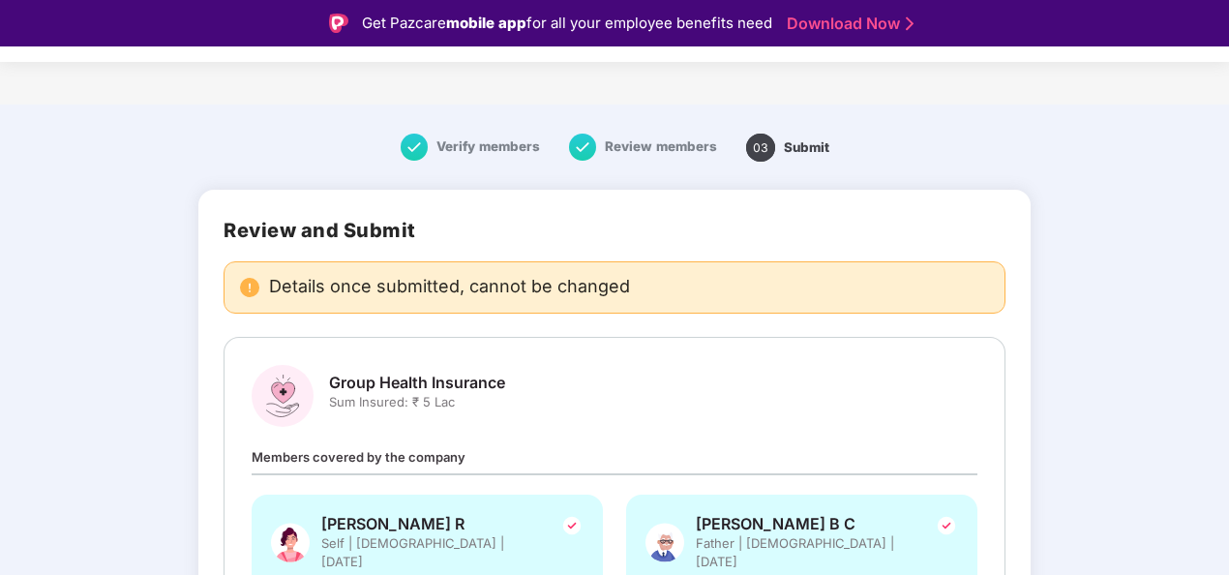
click at [503, 139] on span "Verify members" at bounding box center [488, 145] width 104 height 15
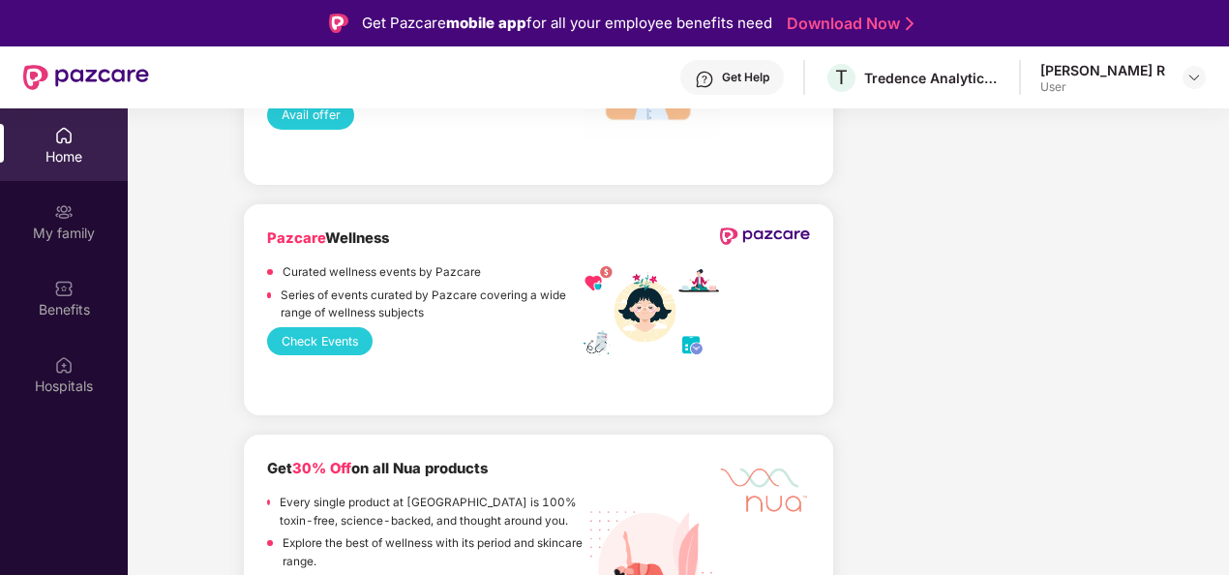
scroll to position [2419, 0]
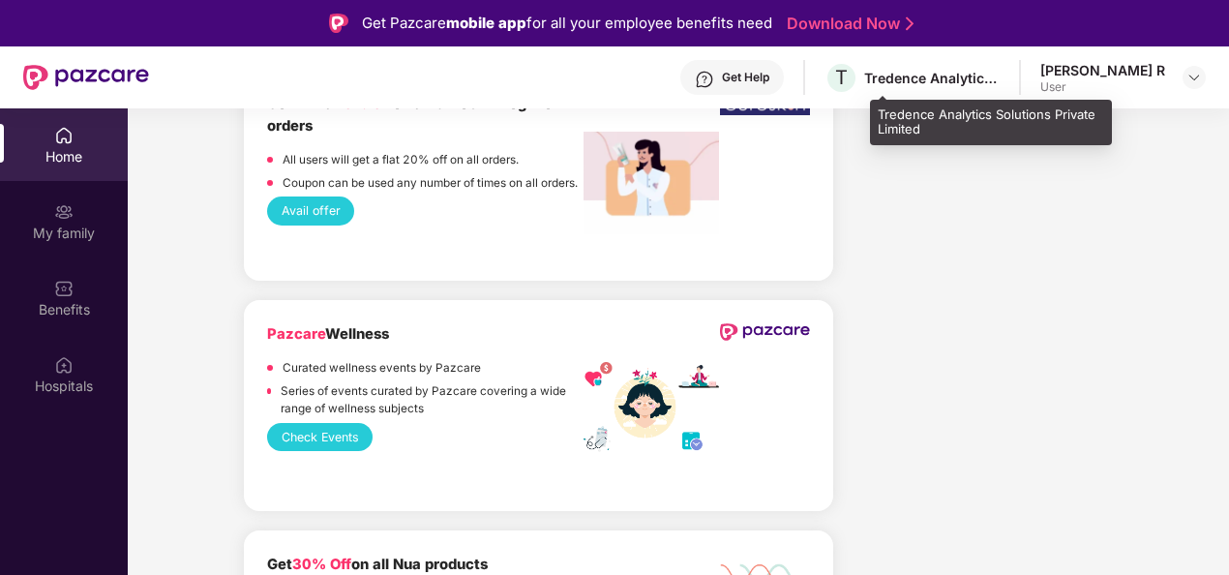
click at [924, 79] on div "Tredence Analytics Solutions Private Limited" at bounding box center [931, 78] width 135 height 18
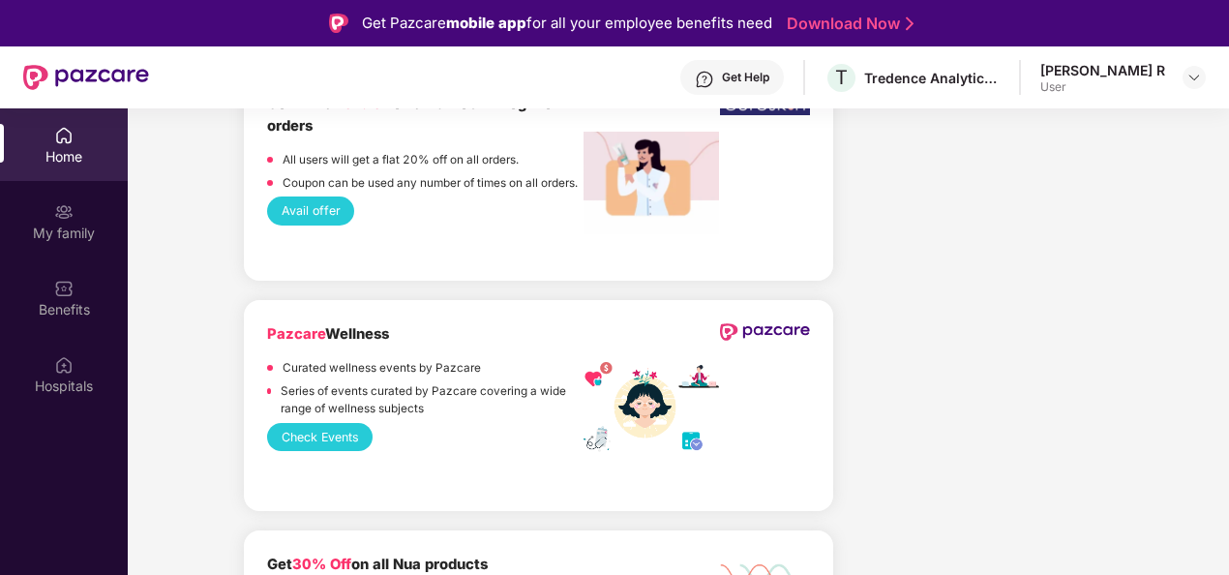
click at [331, 445] on button "Check Events" at bounding box center [319, 437] width 105 height 28
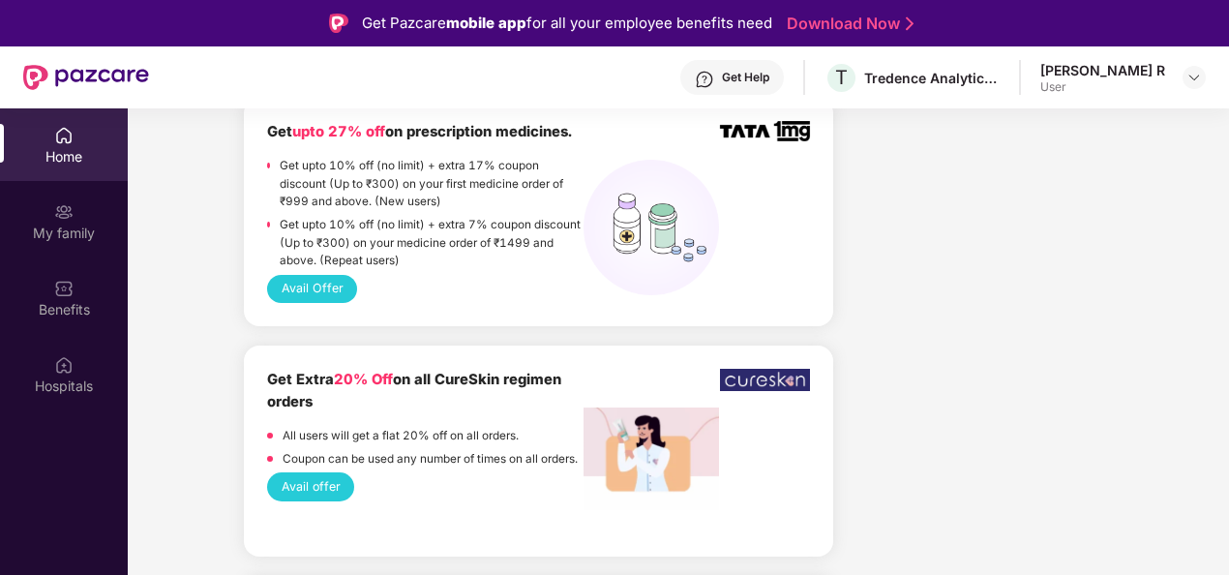
scroll to position [2032, 0]
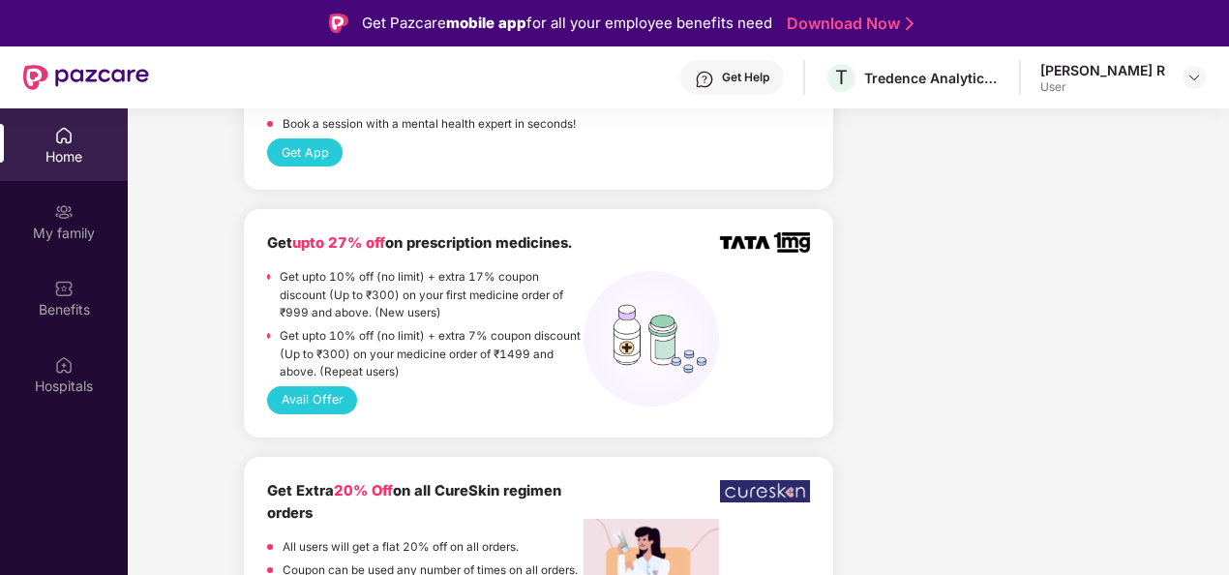
click at [310, 390] on button "Avail Offer" at bounding box center [312, 400] width 90 height 28
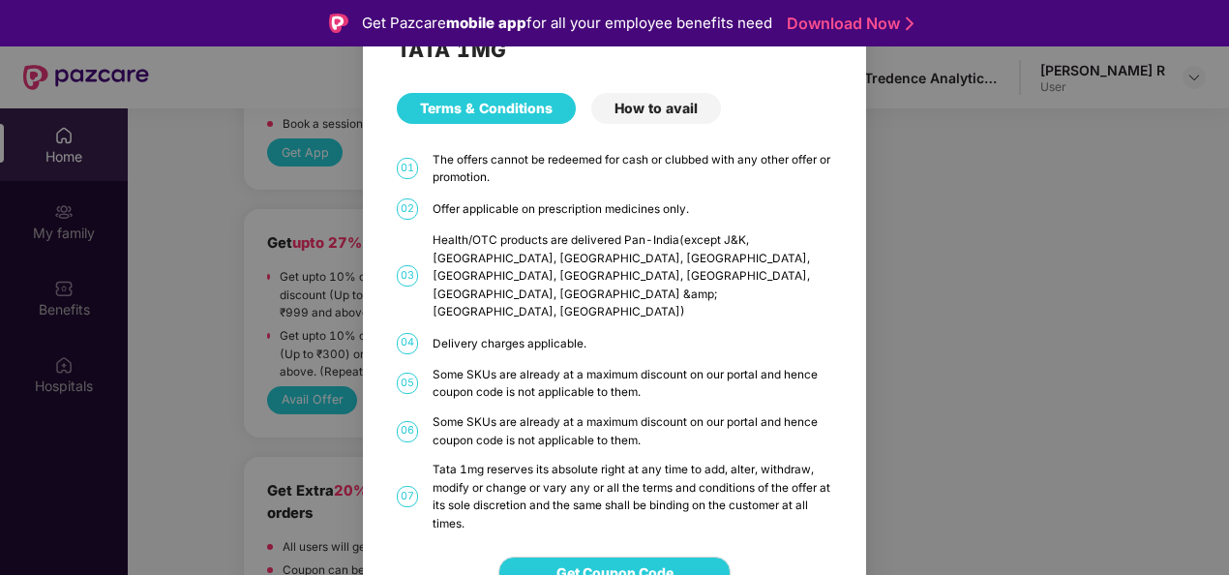
scroll to position [13, 0]
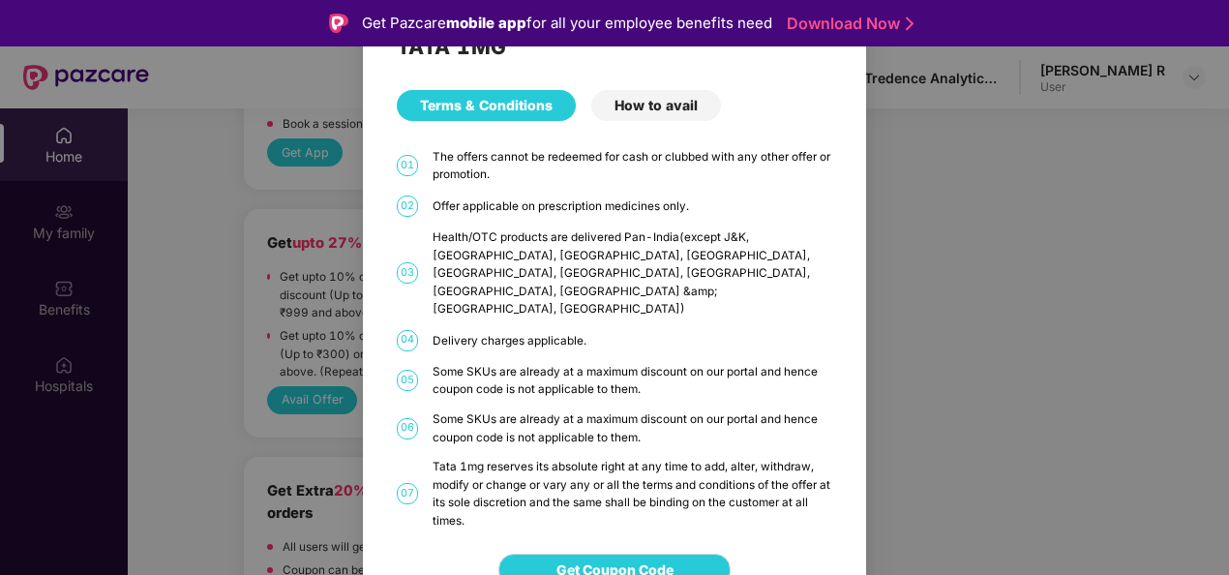
click at [190, 373] on div "TATA 1MG Terms & Conditions How to avail 01 The offers cannot be redeemed for c…" at bounding box center [614, 287] width 1229 height 575
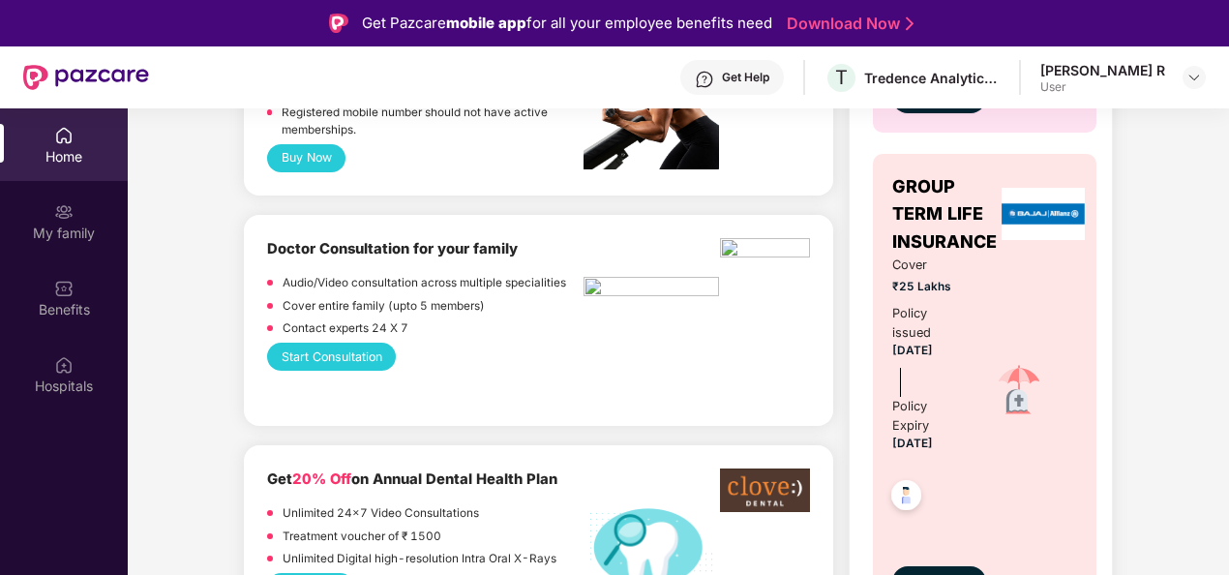
scroll to position [1064, 0]
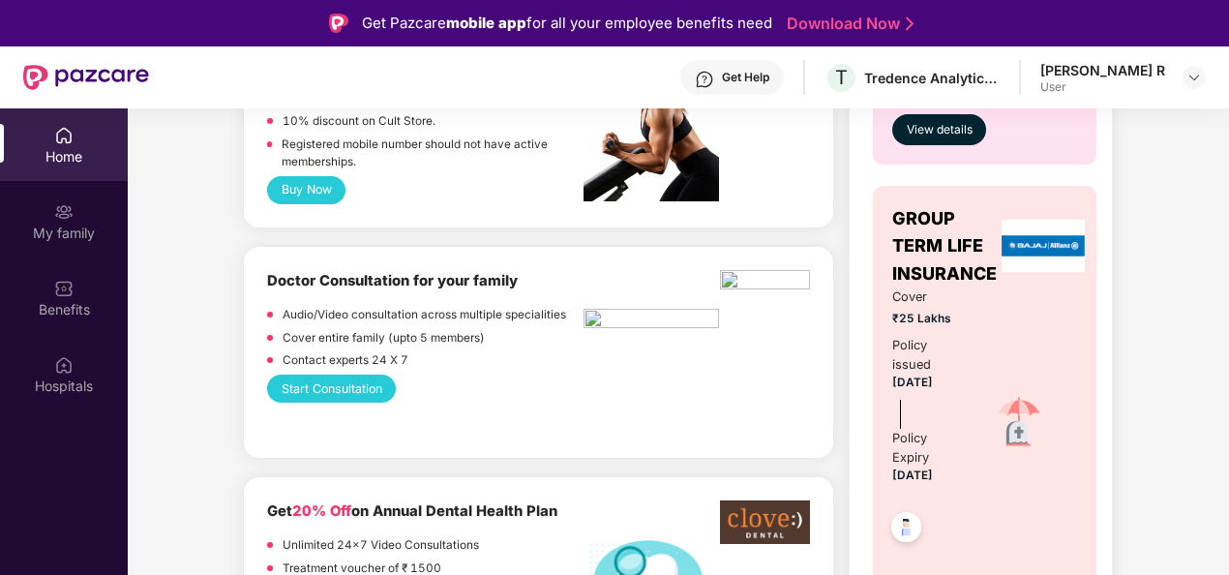
click at [360, 375] on button "Start Consultation" at bounding box center [331, 388] width 129 height 28
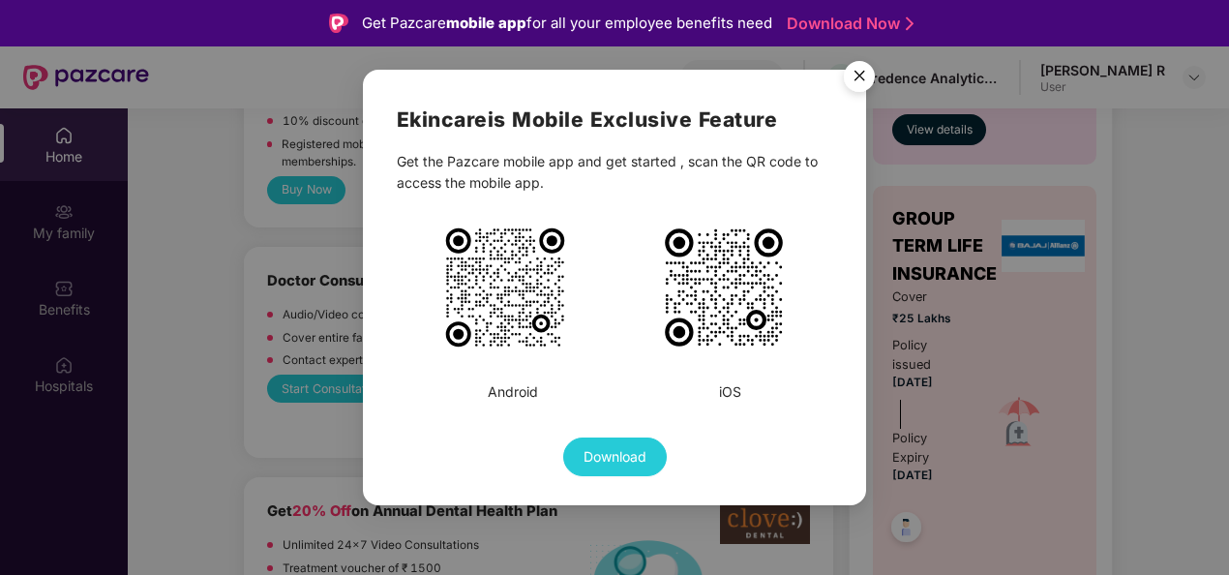
click at [858, 72] on img "Close" at bounding box center [859, 79] width 54 height 54
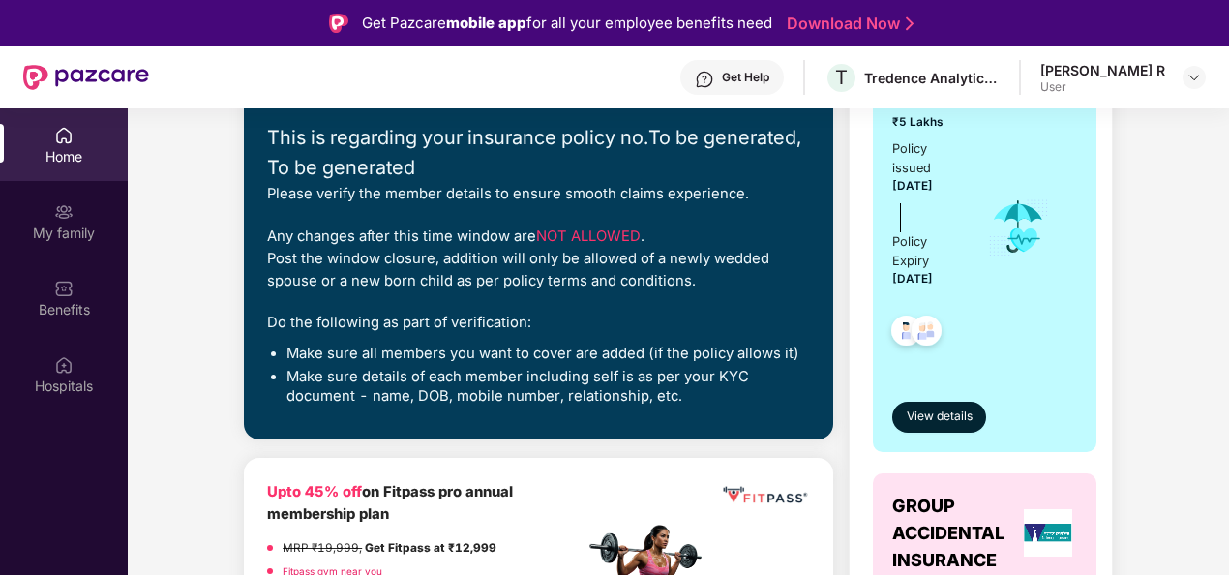
scroll to position [290, 0]
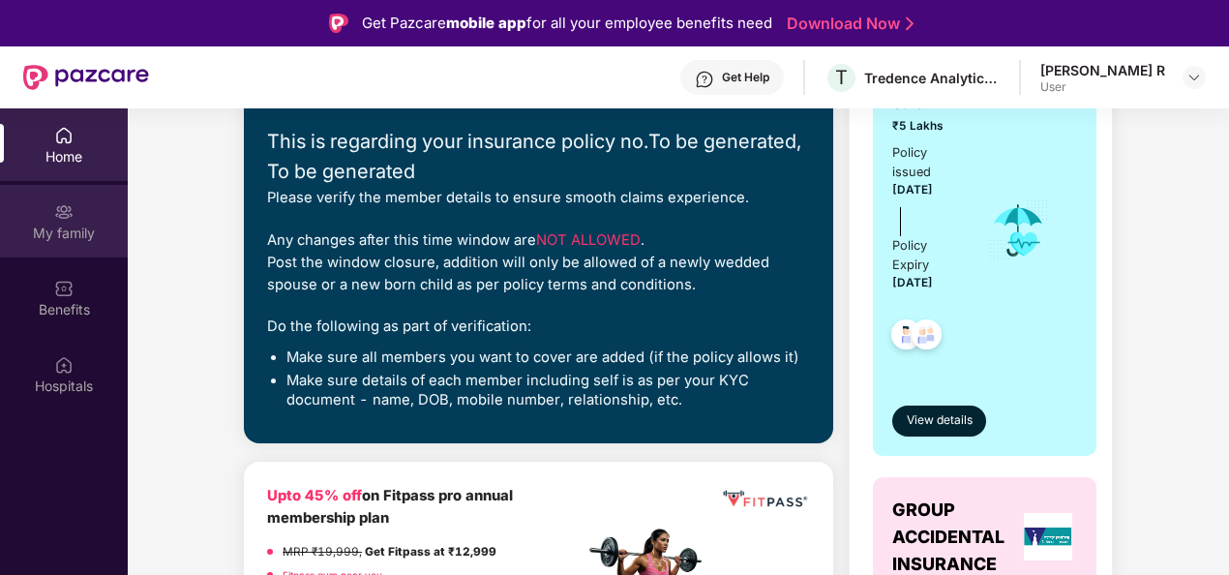
click at [43, 249] on div "My family" at bounding box center [64, 221] width 128 height 73
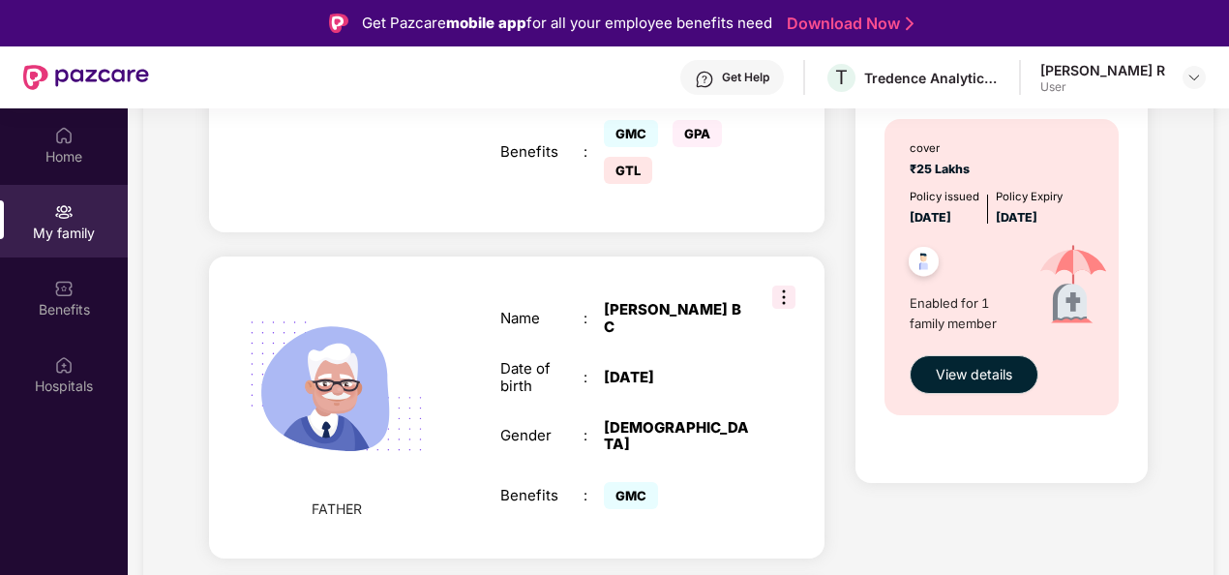
scroll to position [1161, 0]
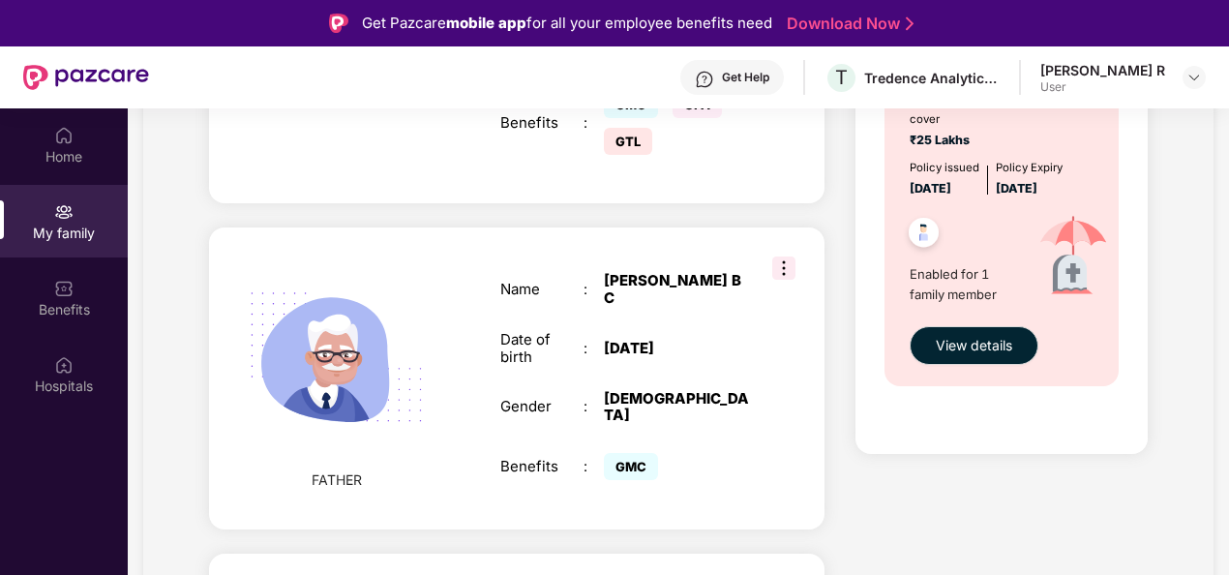
click at [783, 256] on img at bounding box center [783, 267] width 23 height 23
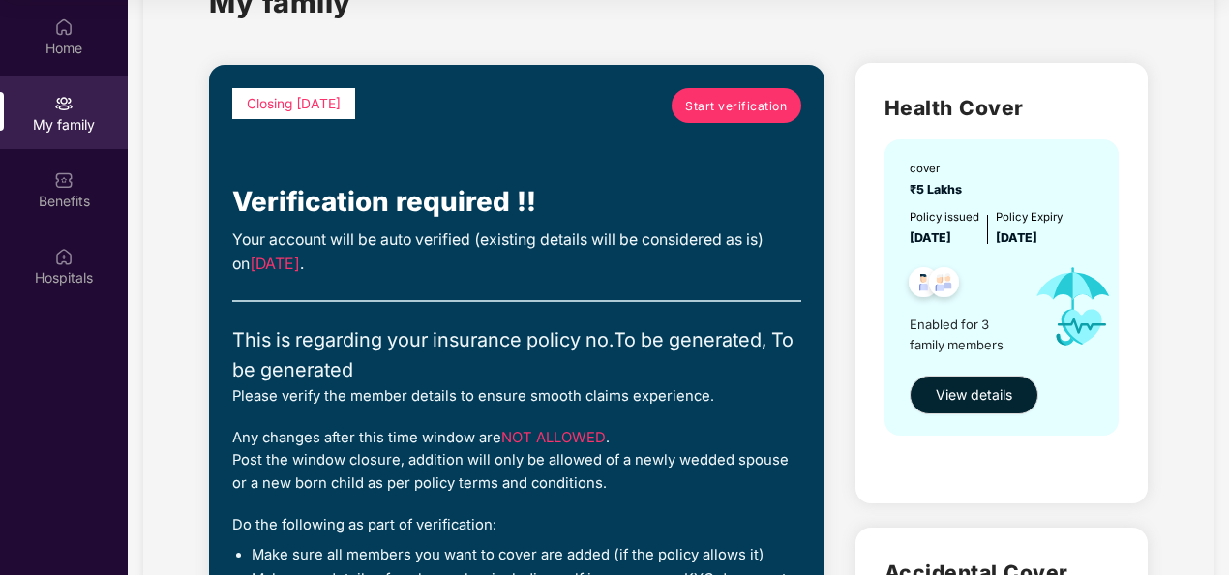
scroll to position [0, 0]
